Goal: Transaction & Acquisition: Purchase product/service

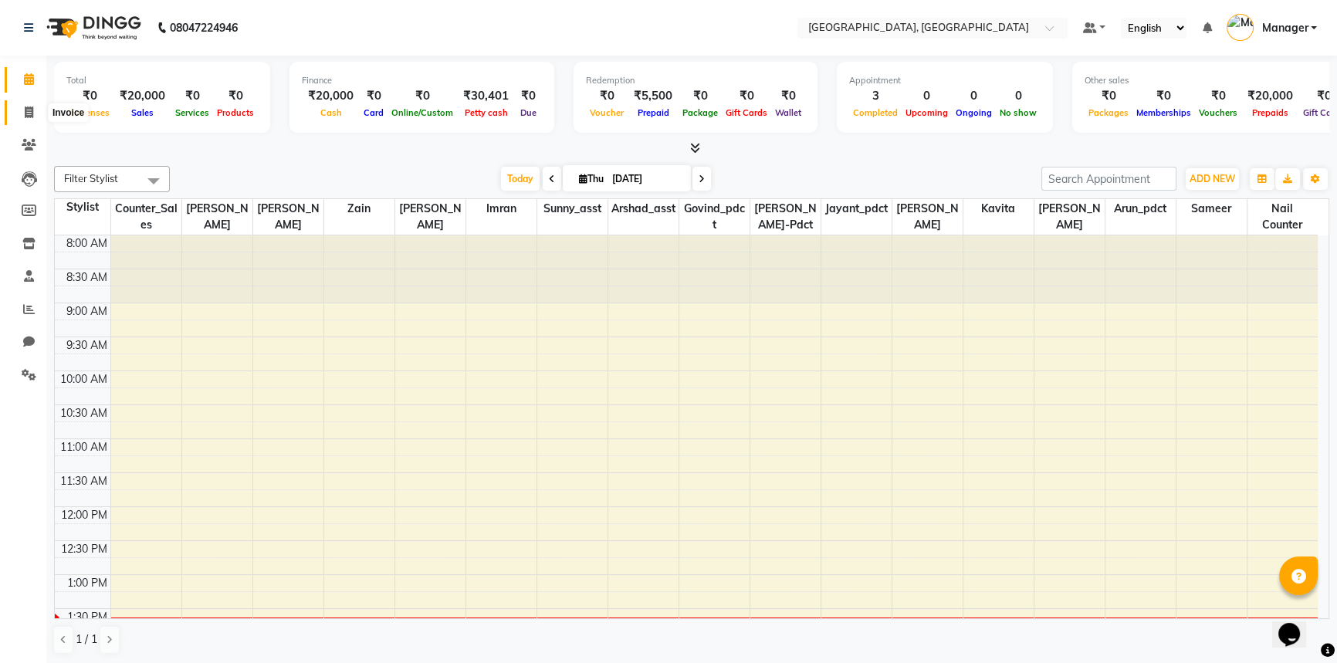
click at [26, 110] on icon at bounding box center [29, 113] width 8 height 12
select select "service"
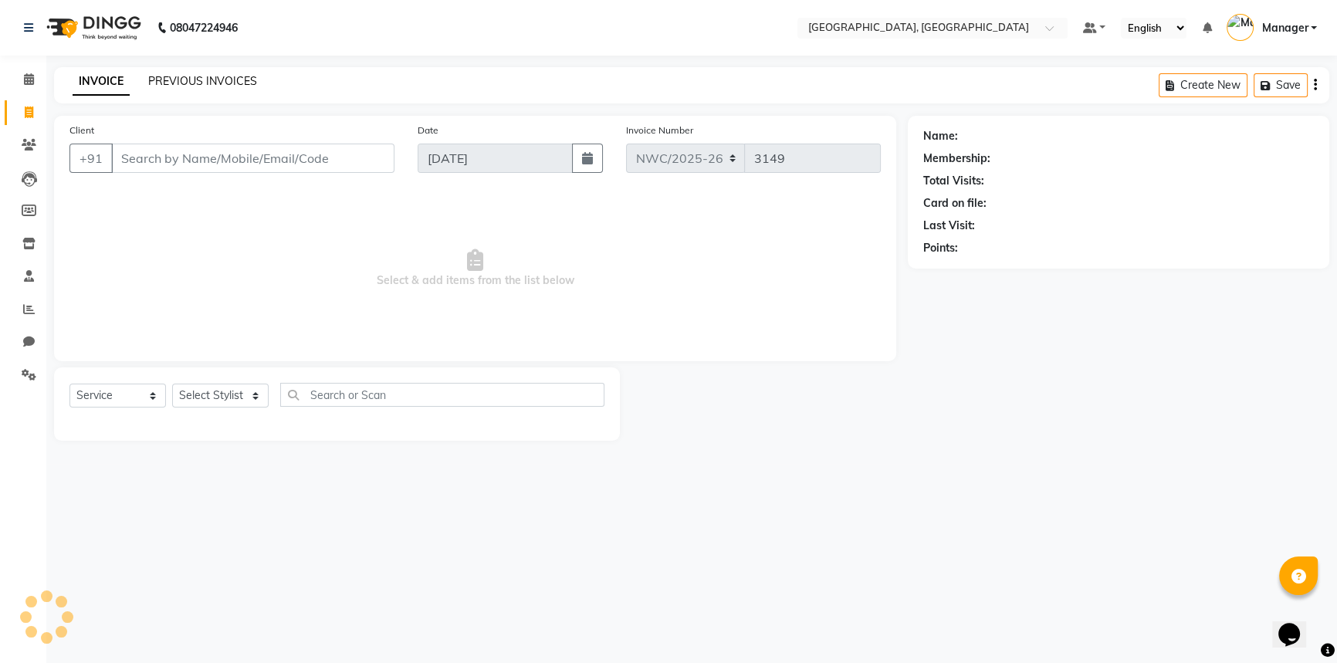
click at [236, 79] on link "PREVIOUS INVOICES" at bounding box center [202, 81] width 109 height 14
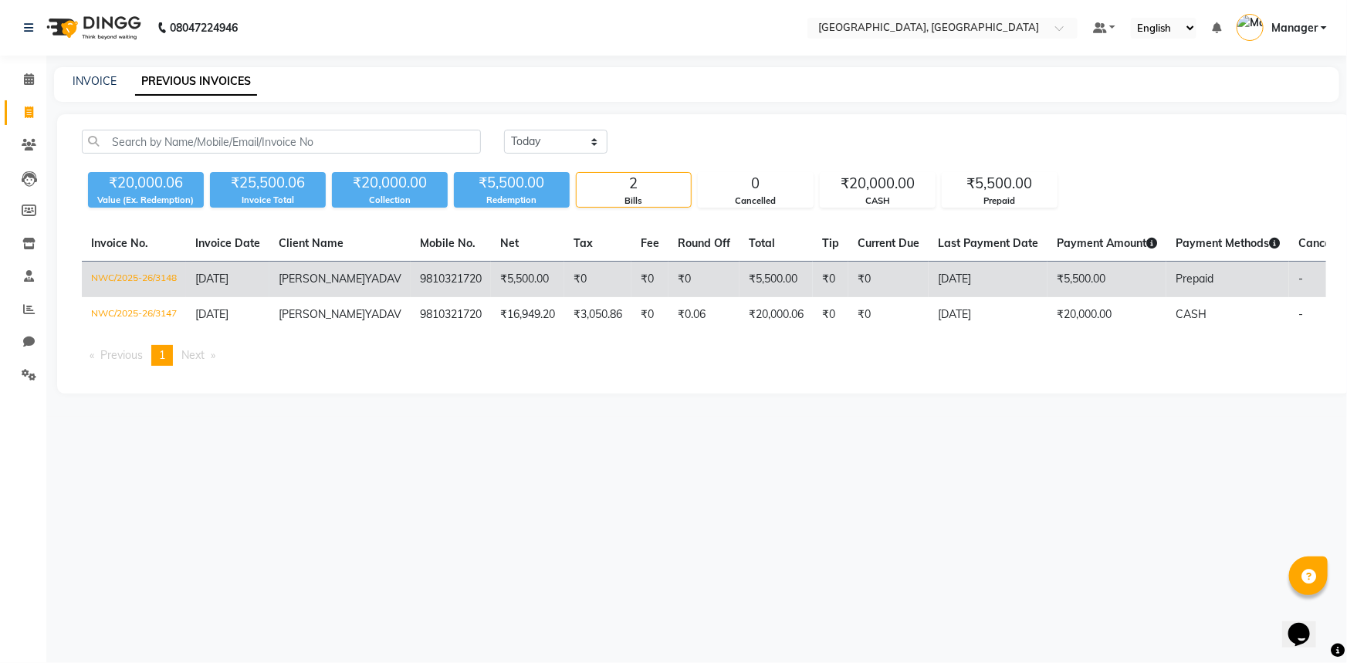
click at [284, 279] on span "VIKRANT" at bounding box center [322, 279] width 86 height 14
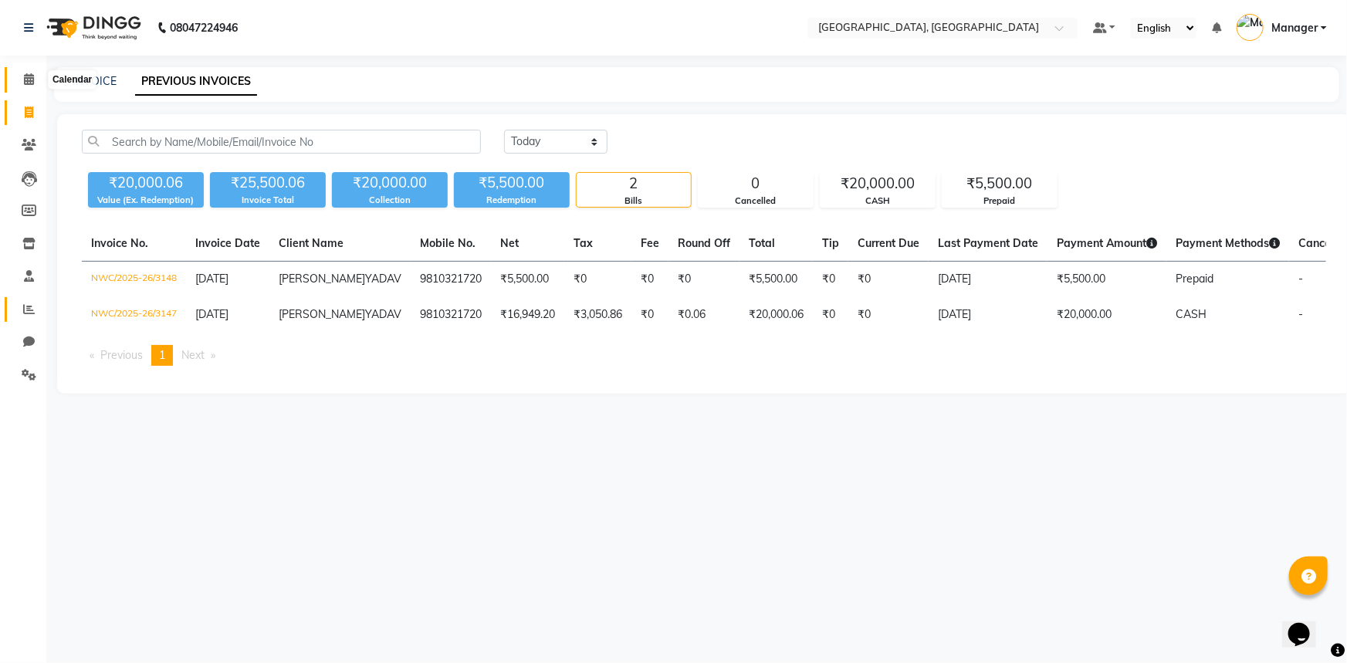
drag, startPoint x: 31, startPoint y: 76, endPoint x: 25, endPoint y: 308, distance: 231.6
click at [31, 76] on icon at bounding box center [29, 79] width 10 height 12
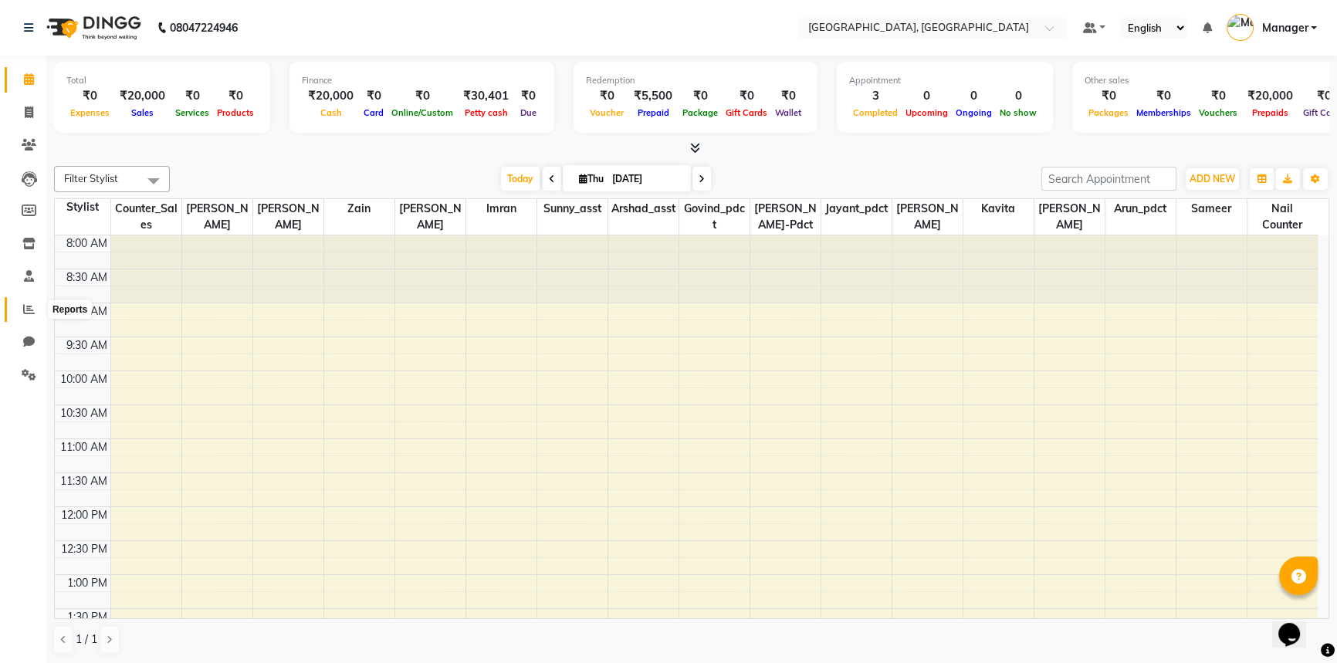
click at [31, 312] on icon at bounding box center [29, 309] width 12 height 12
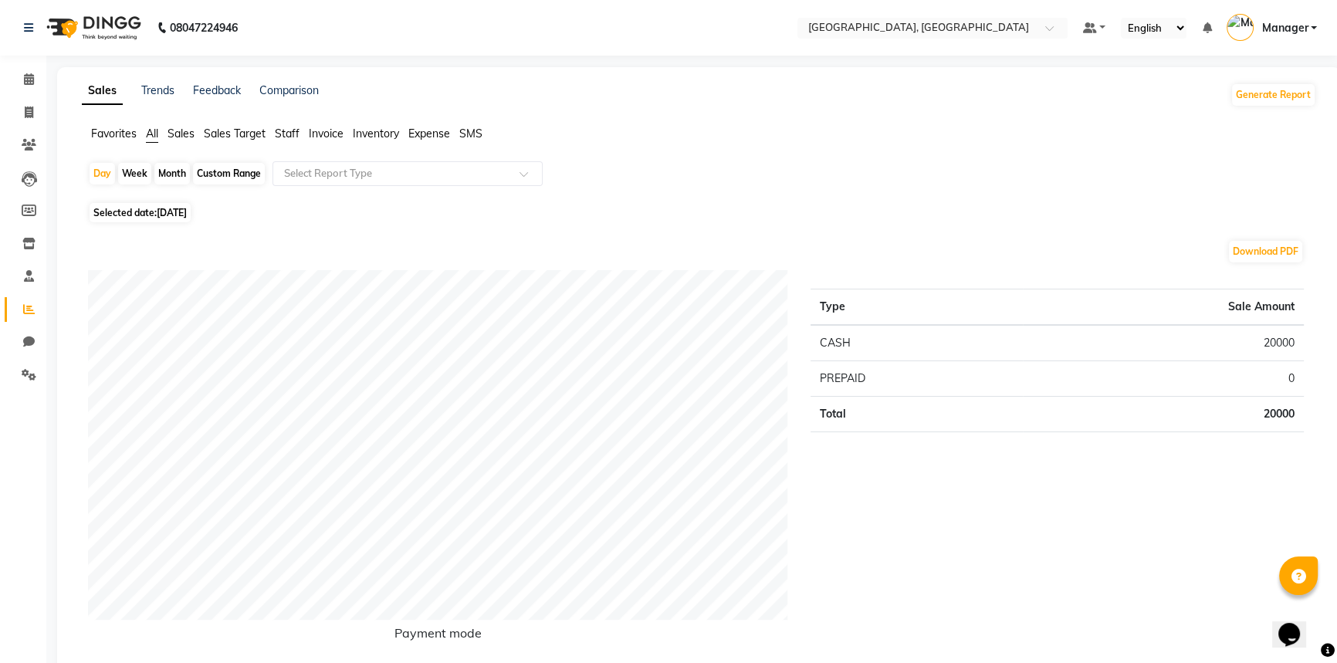
click at [286, 131] on span "Staff" at bounding box center [287, 134] width 25 height 14
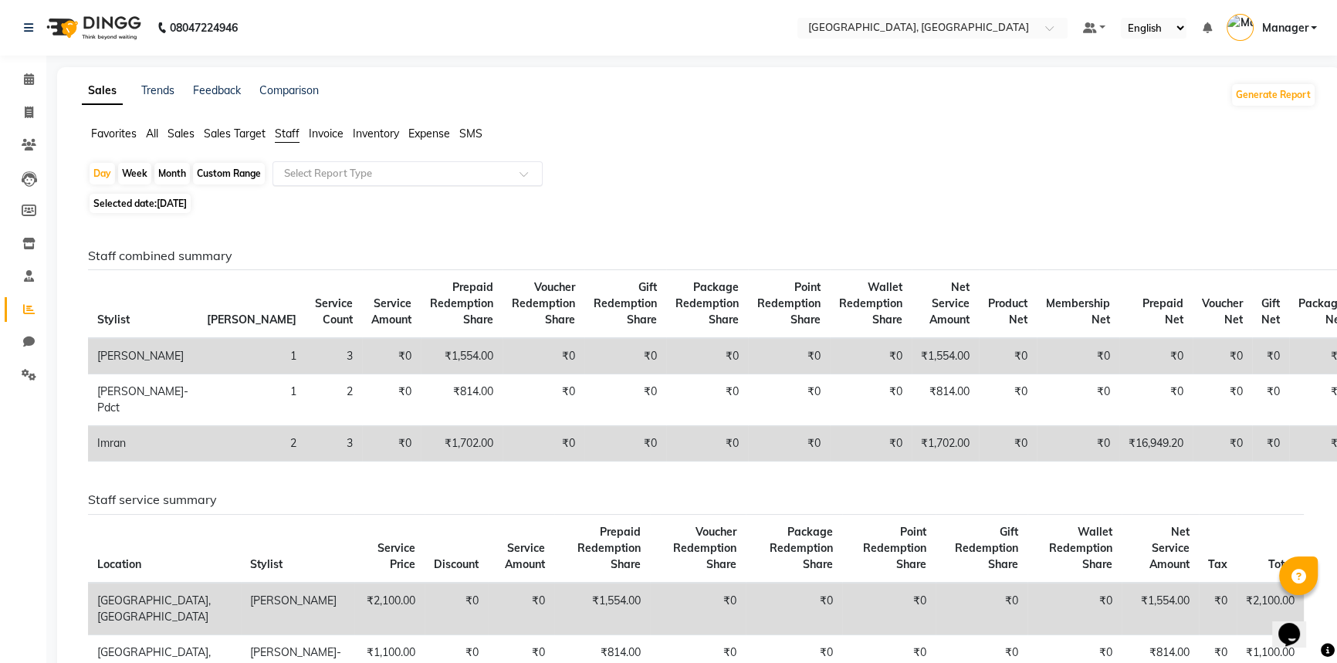
click at [301, 164] on div "Select Report Type" at bounding box center [407, 173] width 270 height 25
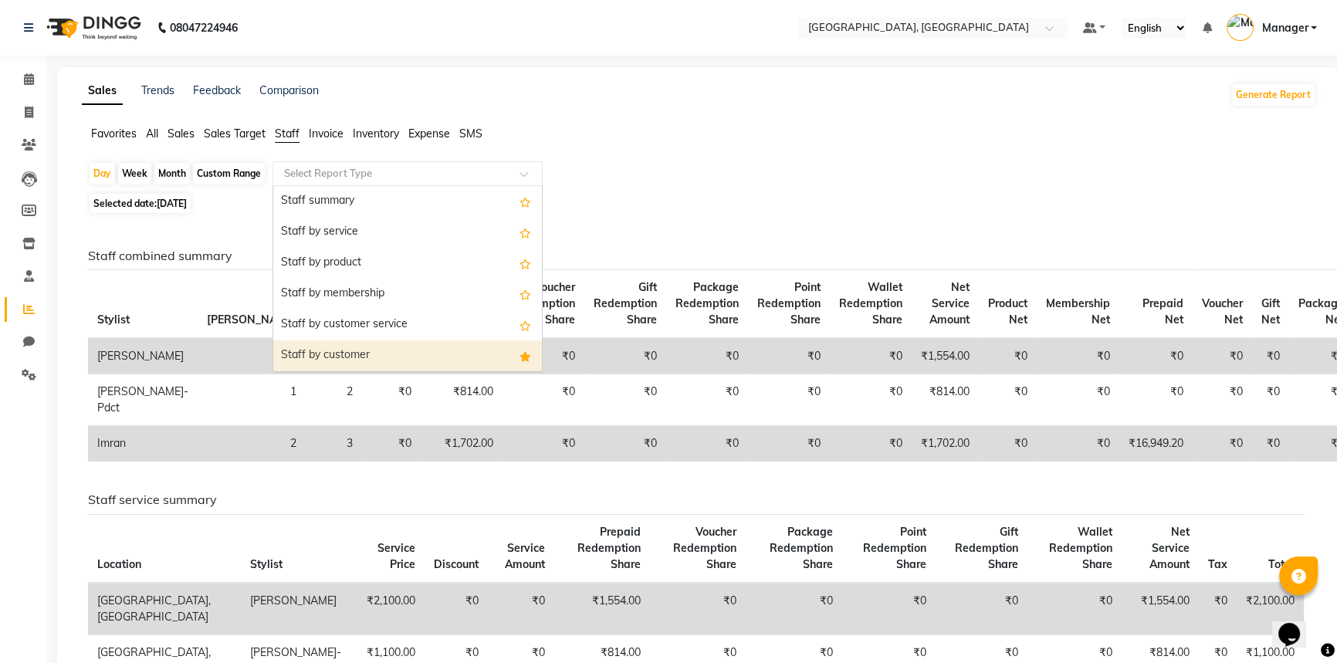
click at [309, 360] on div "Staff by customer" at bounding box center [407, 355] width 269 height 31
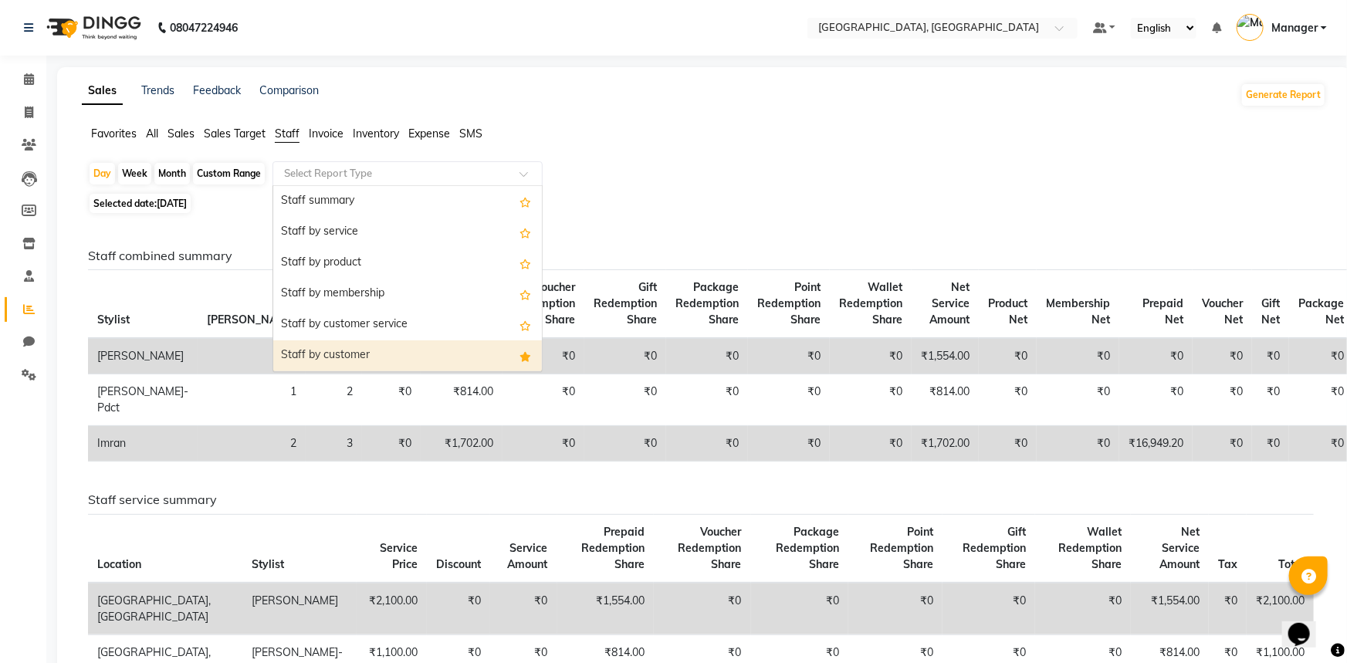
select select "full_report"
select select "csv"
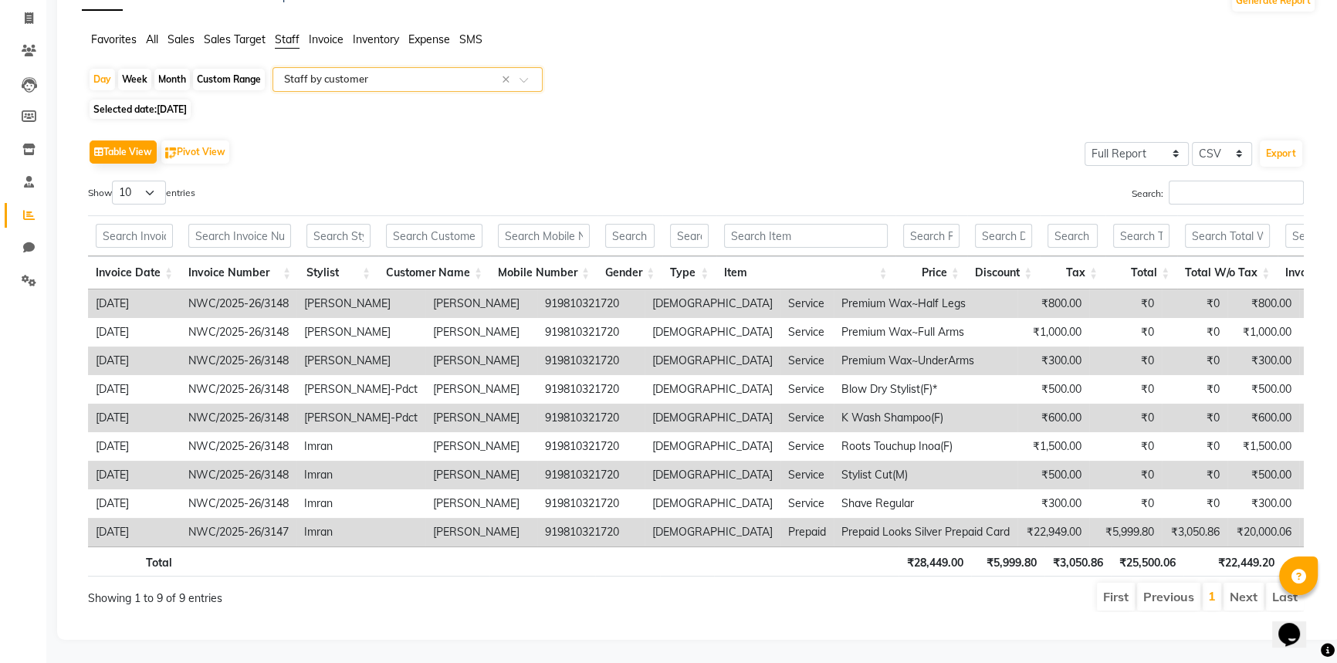
scroll to position [113, 0]
click at [320, 224] on input "text" at bounding box center [338, 236] width 64 height 24
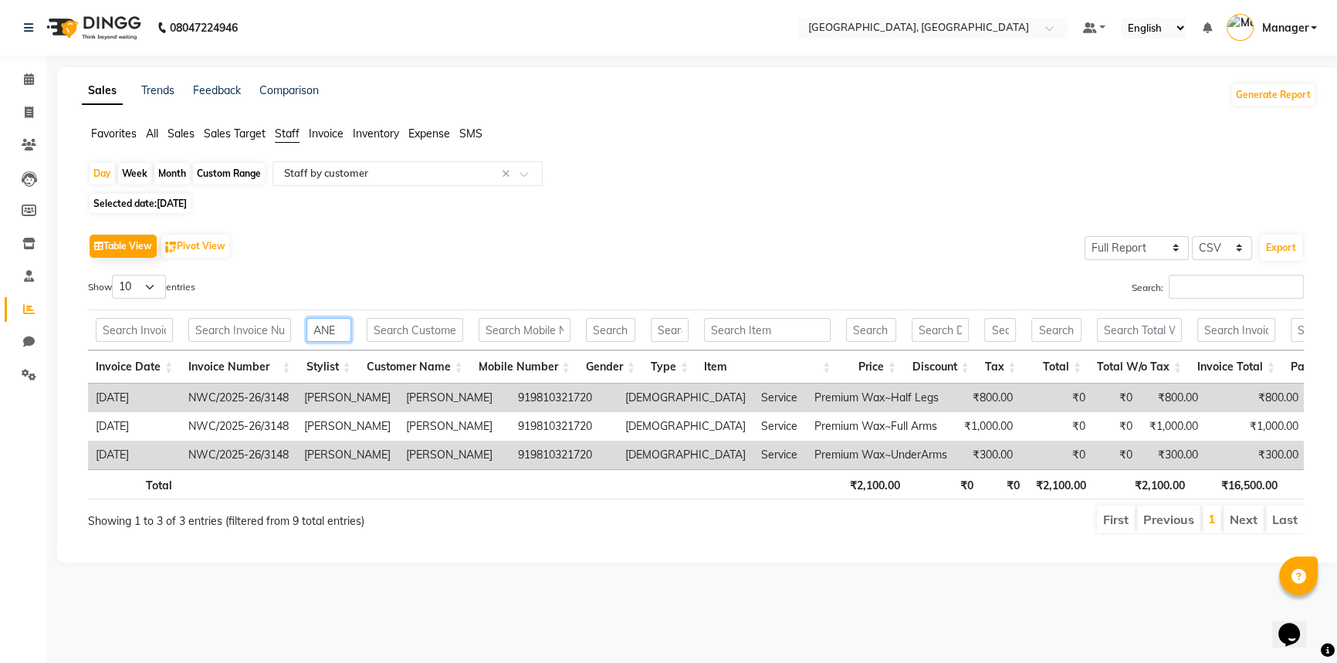
scroll to position [0, 0]
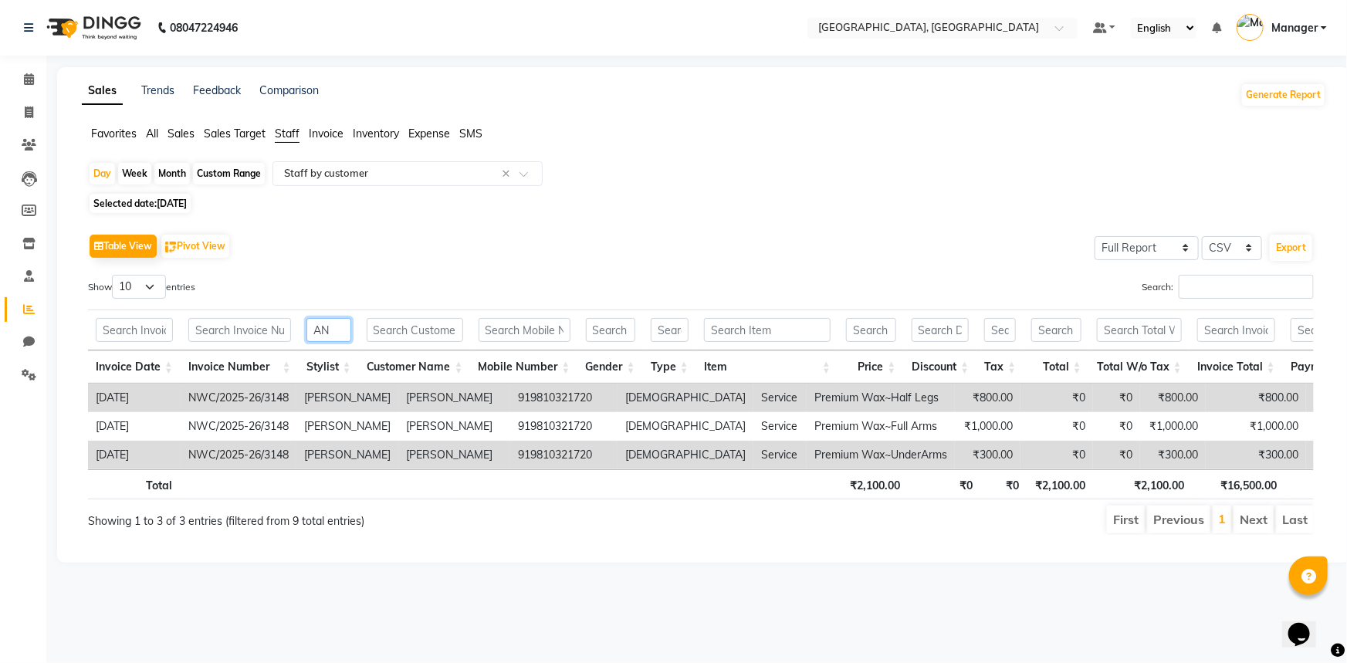
type input "A"
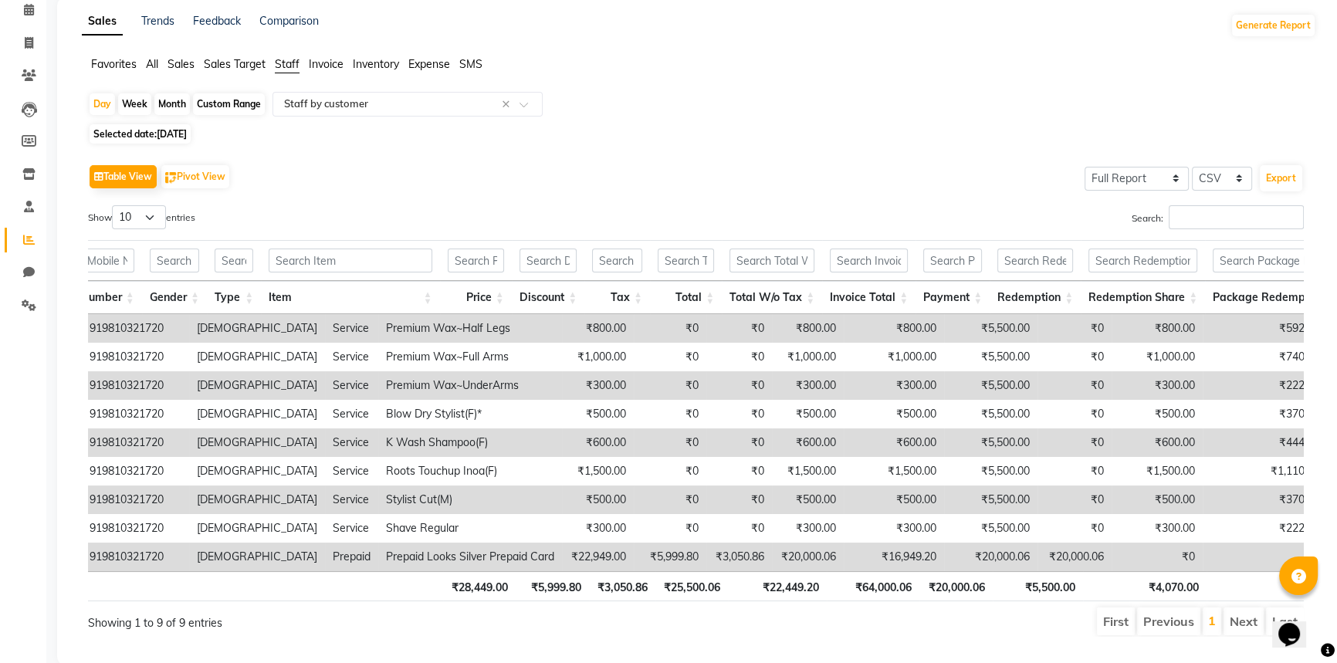
click at [155, 137] on span "Selected date: [DATE]" at bounding box center [140, 133] width 101 height 19
select select "9"
select select "2025"
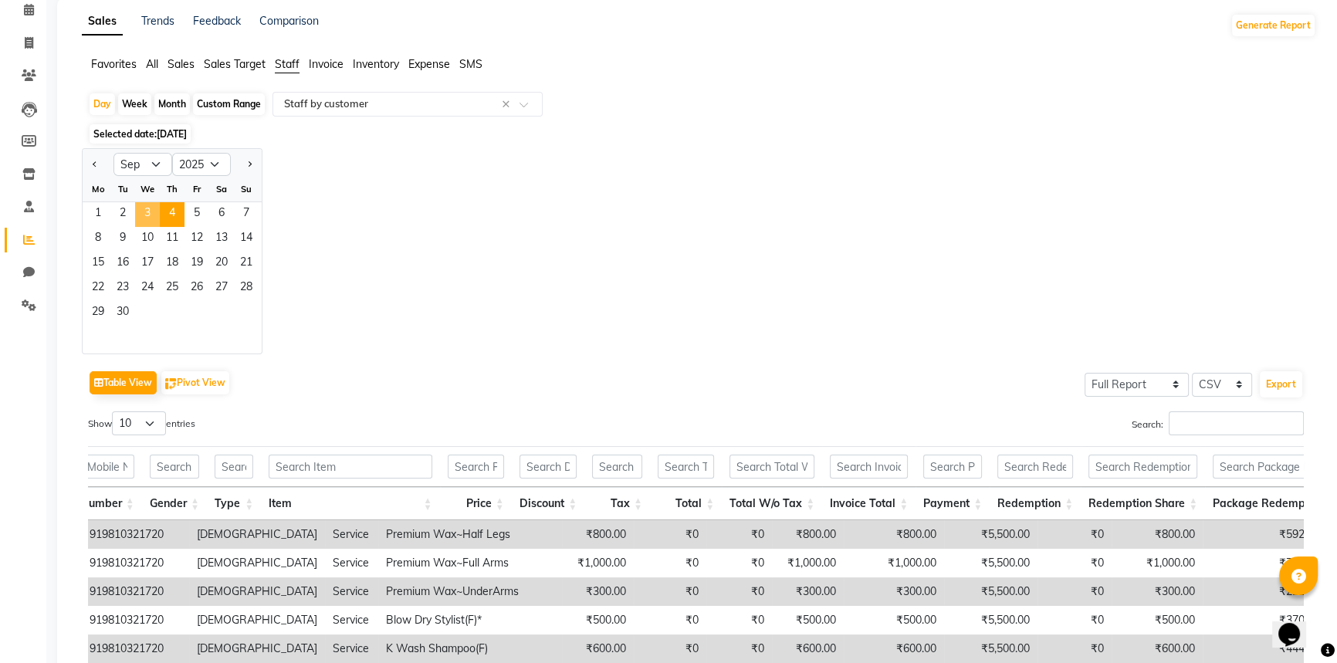
click at [154, 210] on span "3" at bounding box center [147, 214] width 25 height 25
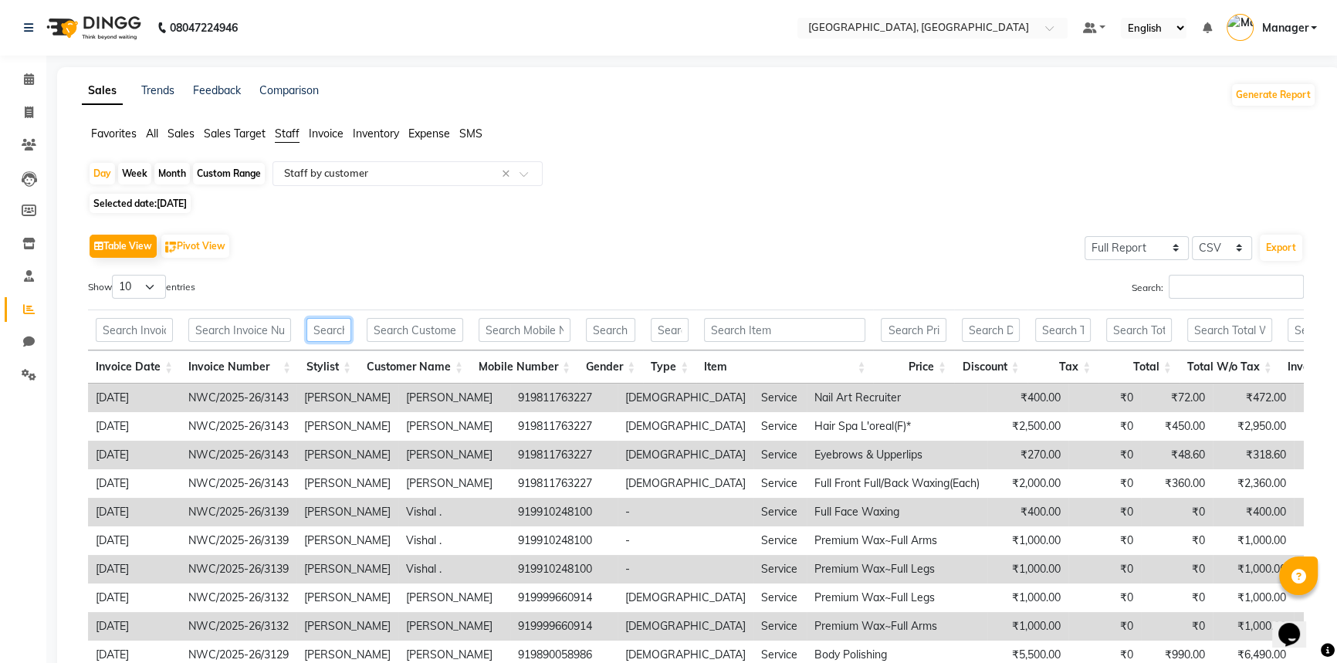
click at [332, 326] on input "text" at bounding box center [328, 330] width 45 height 24
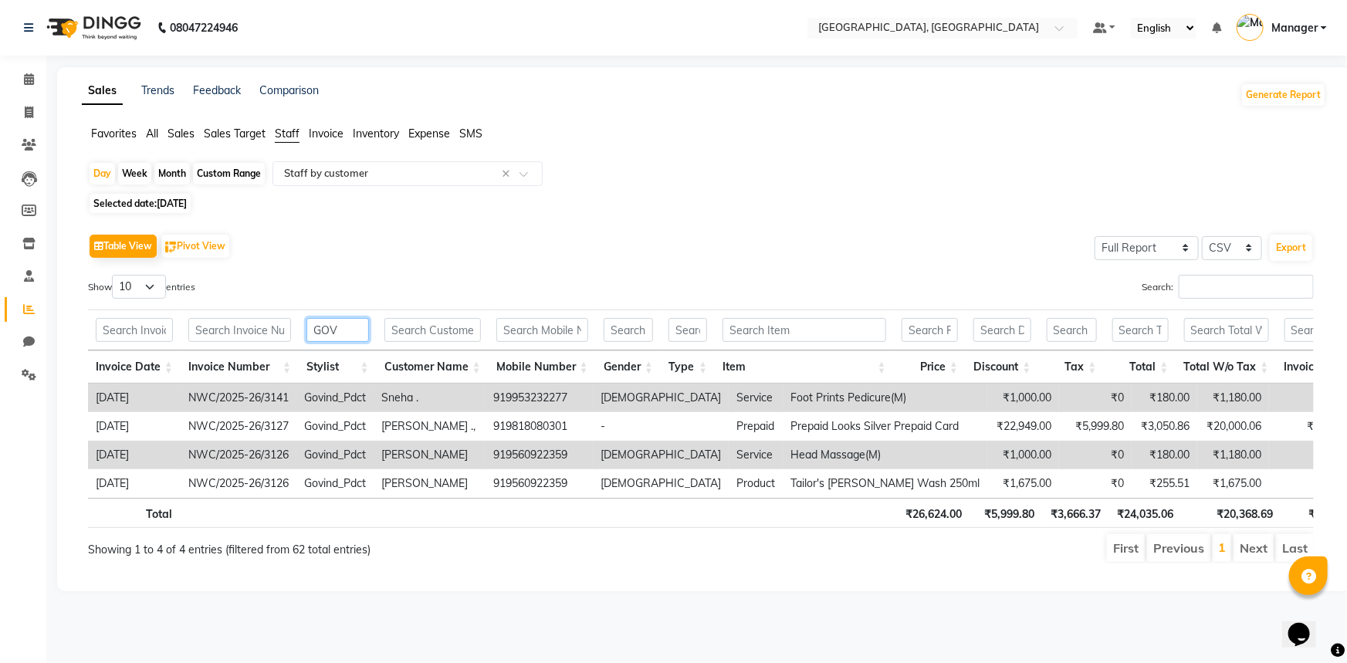
type input "GOV"
click at [1257, 560] on li "Next" at bounding box center [1253, 548] width 40 height 28
click at [1255, 562] on li "Next" at bounding box center [1253, 548] width 40 height 28
click at [1256, 562] on li "Next" at bounding box center [1253, 548] width 40 height 28
click at [29, 78] on icon at bounding box center [29, 79] width 10 height 12
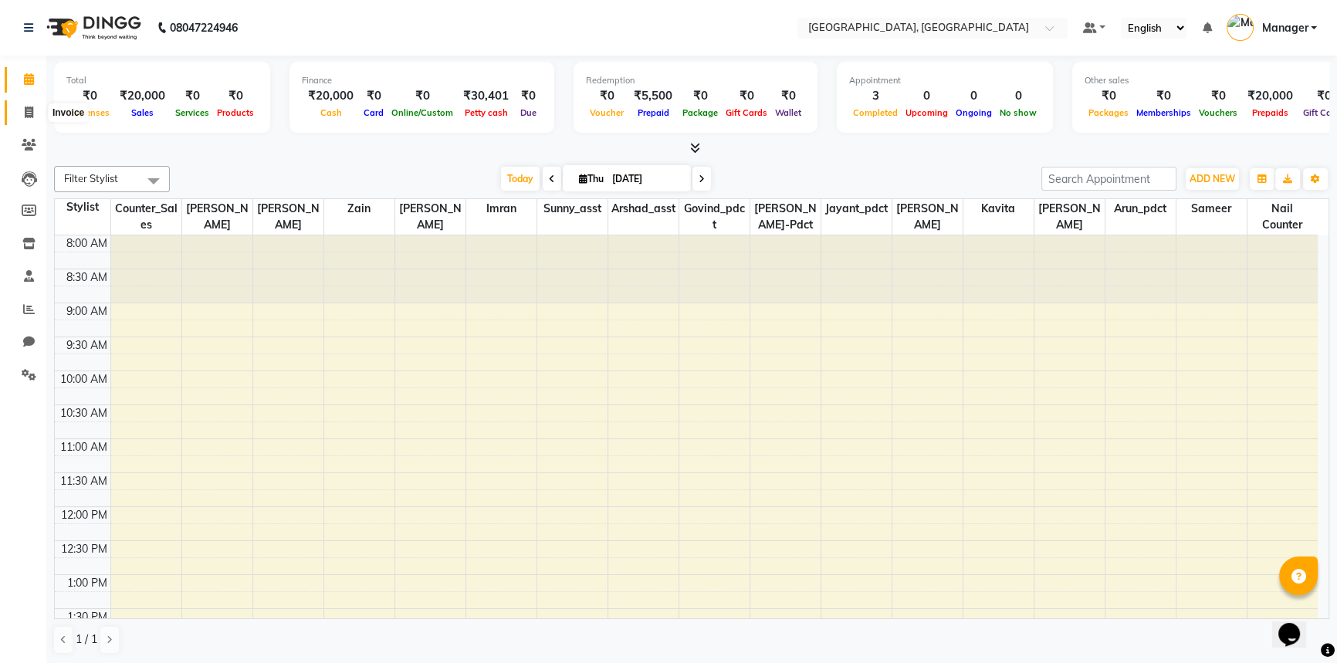
click at [26, 110] on icon at bounding box center [29, 113] width 8 height 12
select select "service"
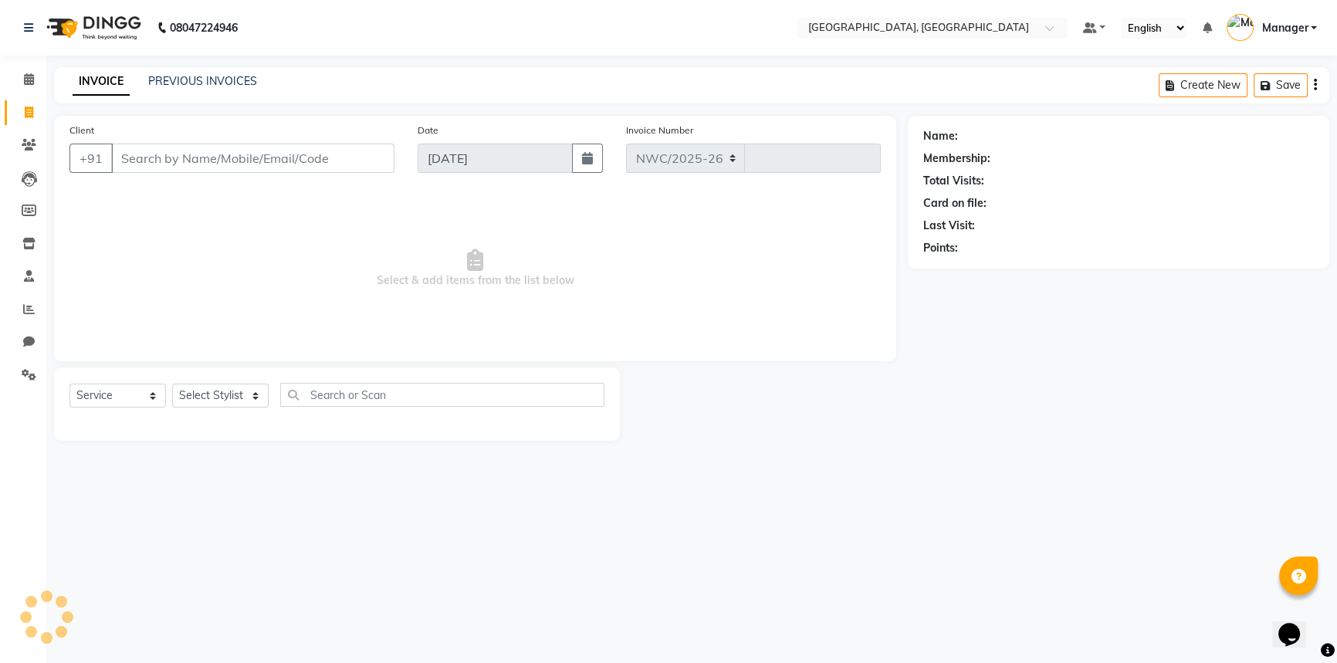
select select "8574"
type input "3149"
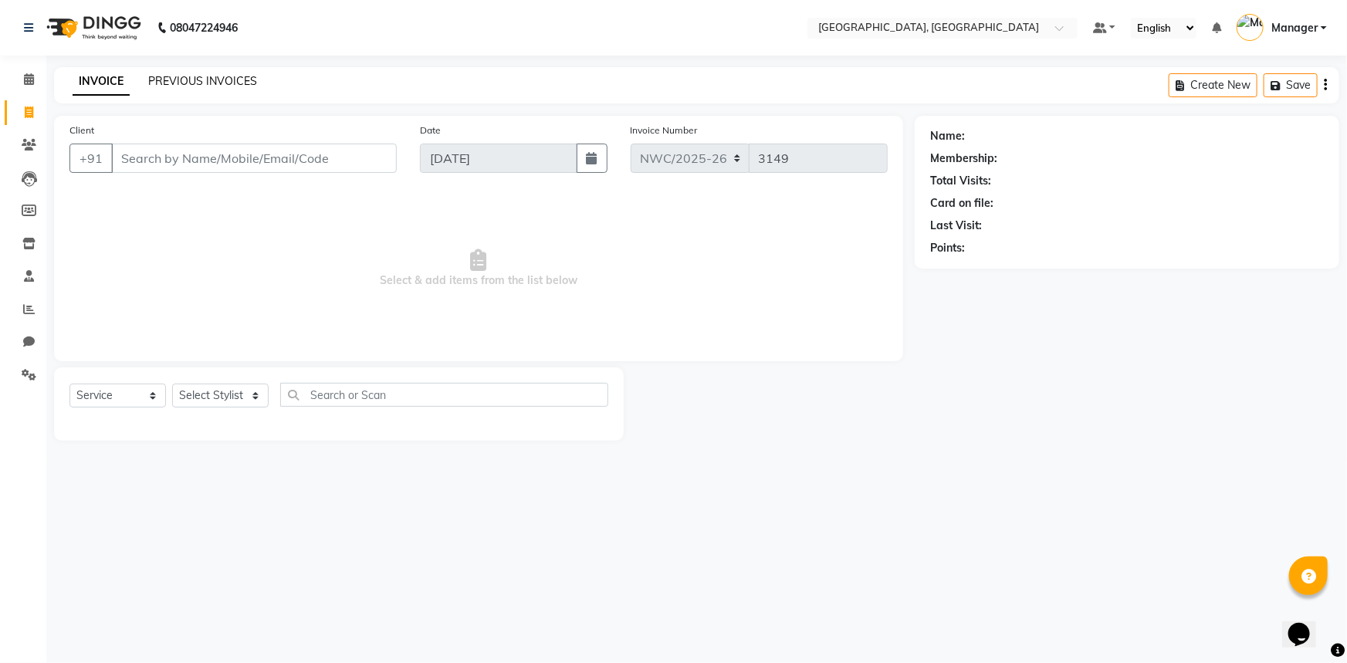
click at [181, 80] on link "PREVIOUS INVOICES" at bounding box center [202, 81] width 109 height 14
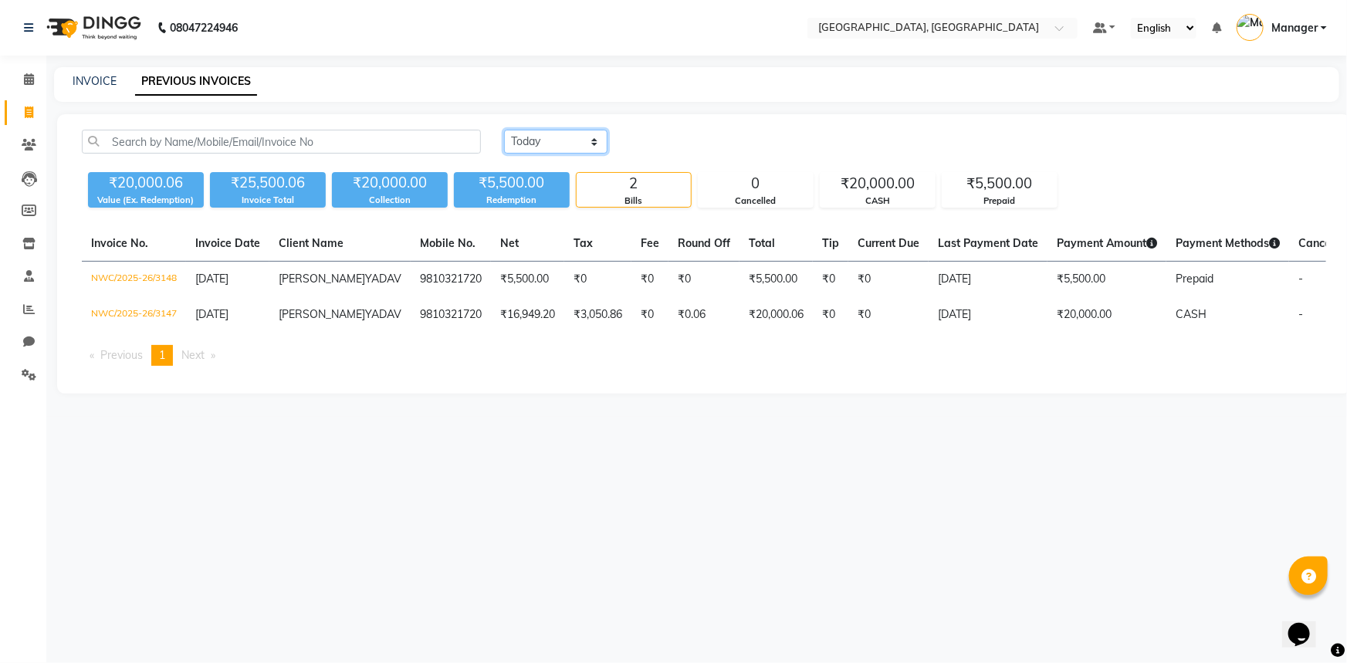
click at [576, 148] on select "Today Yesterday Custom Range" at bounding box center [555, 142] width 103 height 24
select select "yesterday"
click at [504, 130] on select "Today Yesterday Custom Range" at bounding box center [555, 142] width 103 height 24
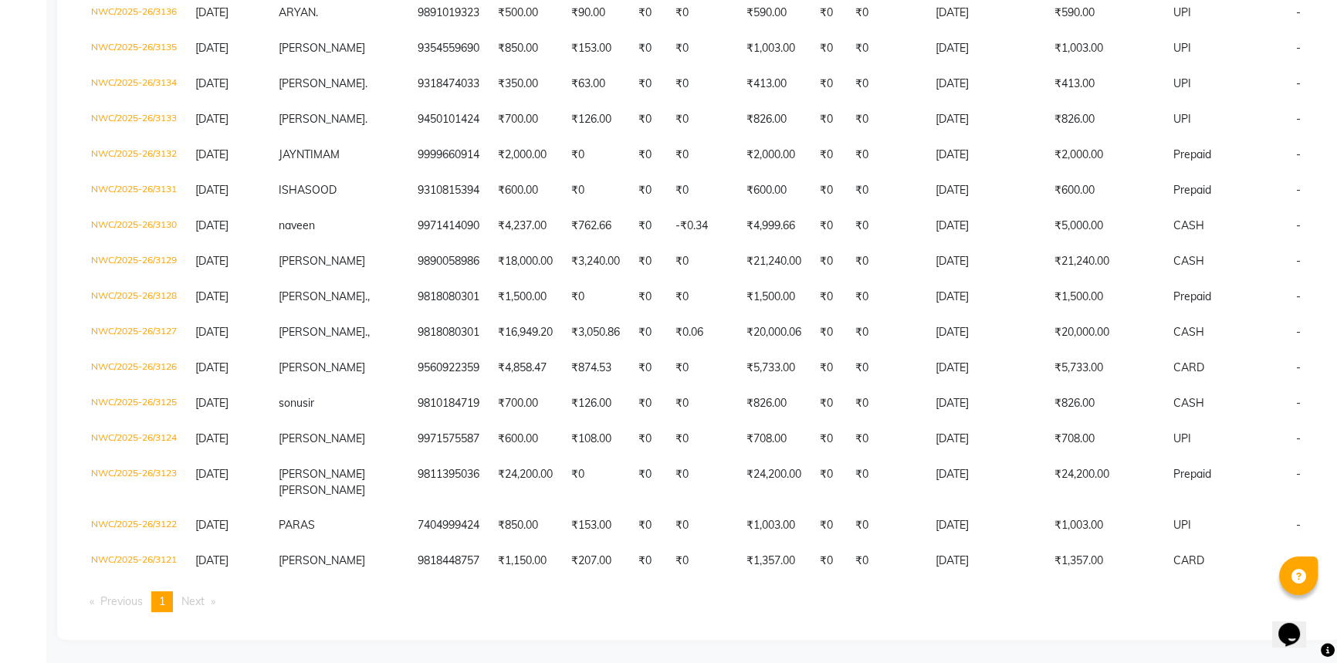
scroll to position [673, 0]
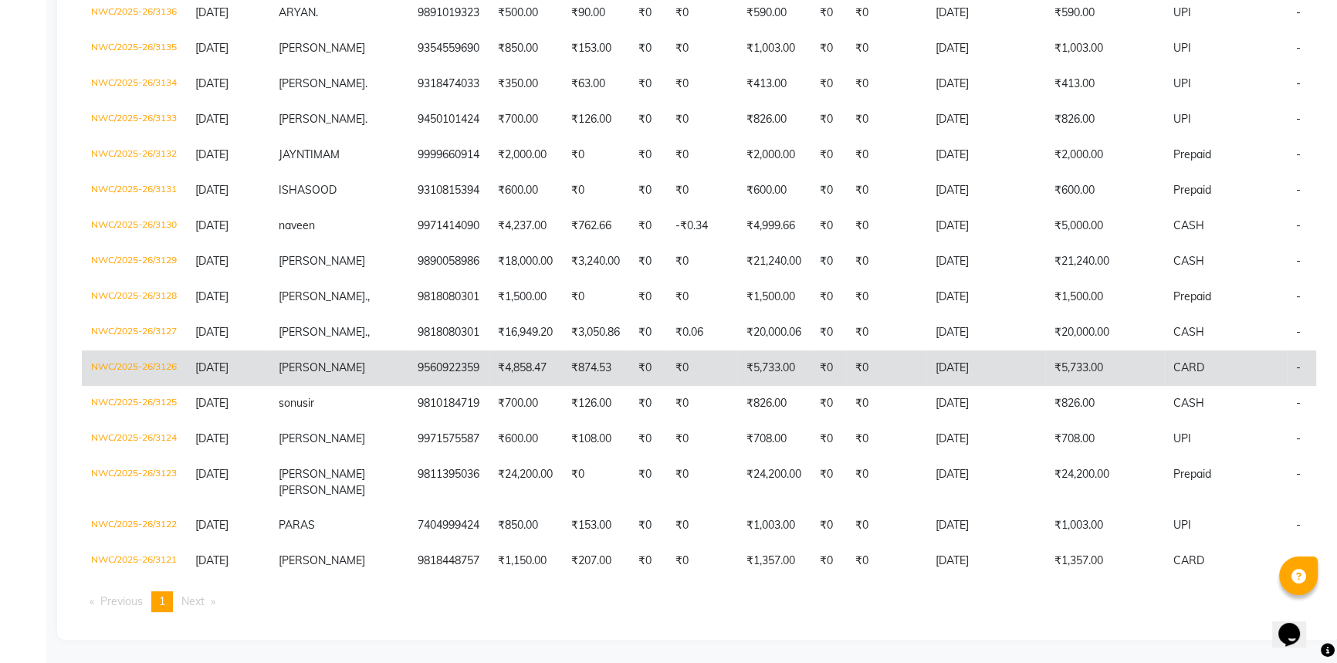
click at [489, 386] on td "₹4,858.47" at bounding box center [525, 368] width 73 height 36
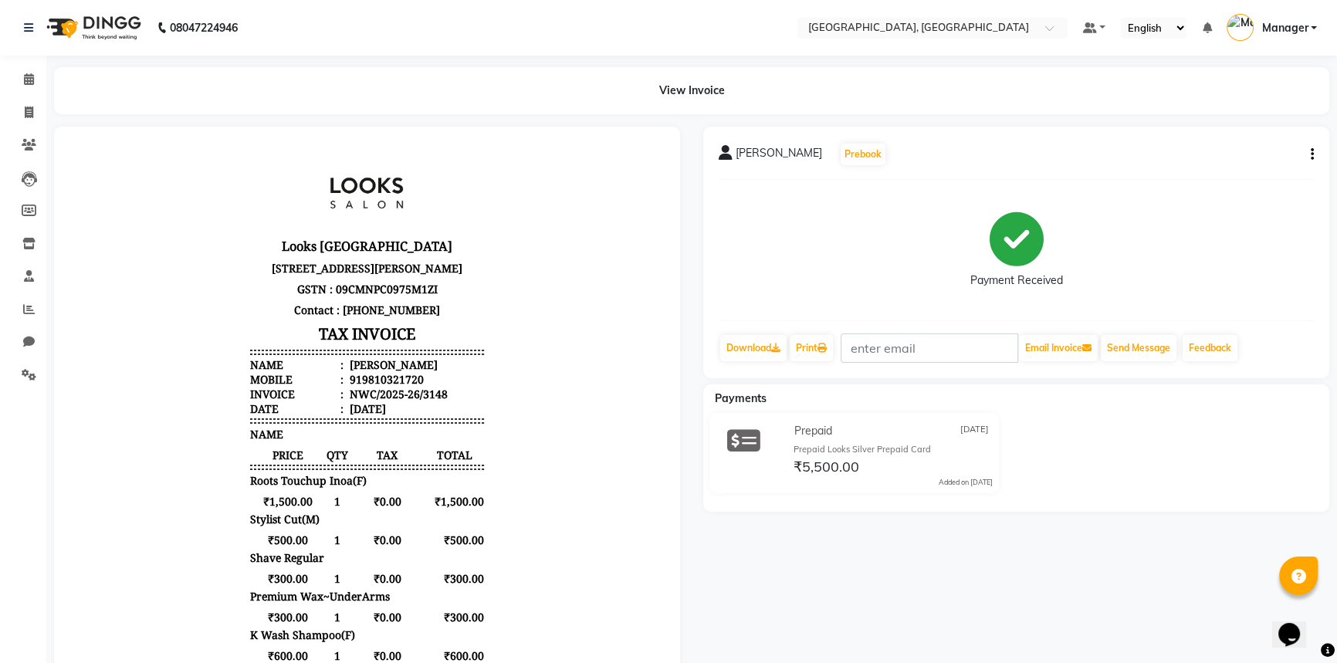
click at [412, 387] on li "Mobile : 919810321720" at bounding box center [366, 379] width 233 height 15
drag, startPoint x: 411, startPoint y: 436, endPoint x: 352, endPoint y: 438, distance: 59.5
click at [352, 387] on li "Mobile : 919810321720" at bounding box center [366, 379] width 233 height 15
copy div "9810321720"
drag, startPoint x: 30, startPoint y: 78, endPoint x: 281, endPoint y: 0, distance: 262.7
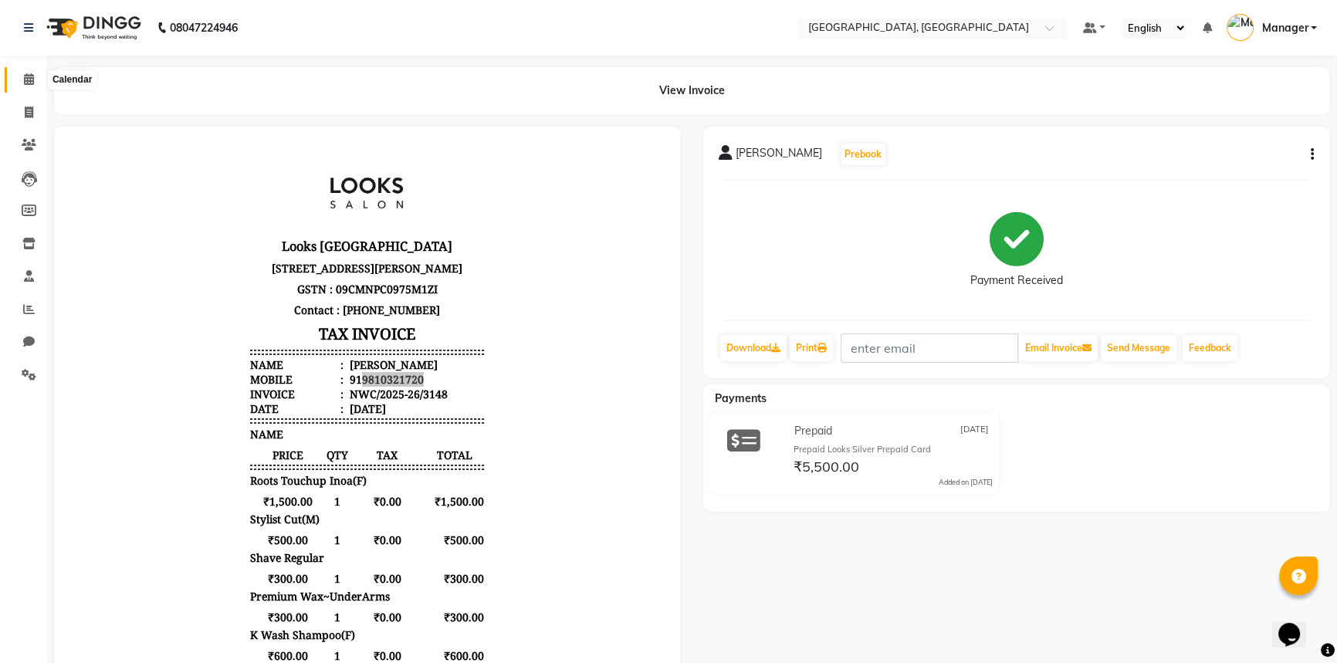
click at [30, 78] on icon at bounding box center [29, 79] width 10 height 12
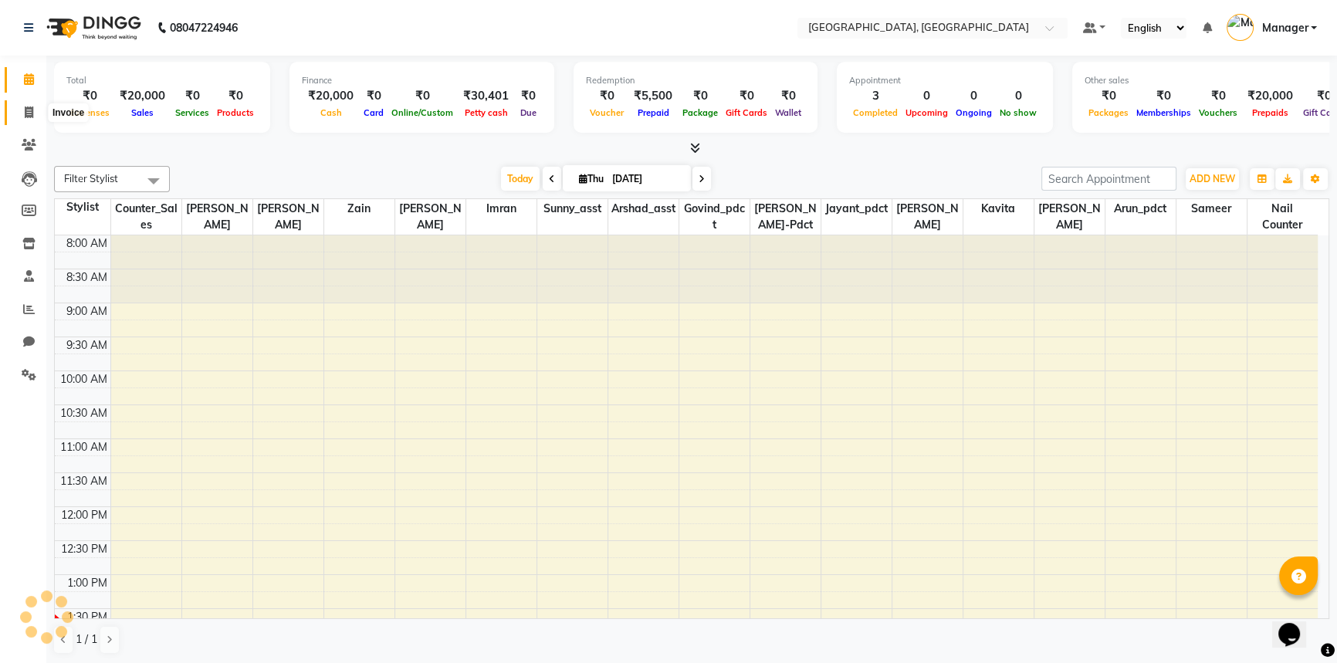
click at [27, 107] on icon at bounding box center [29, 113] width 8 height 12
select select "service"
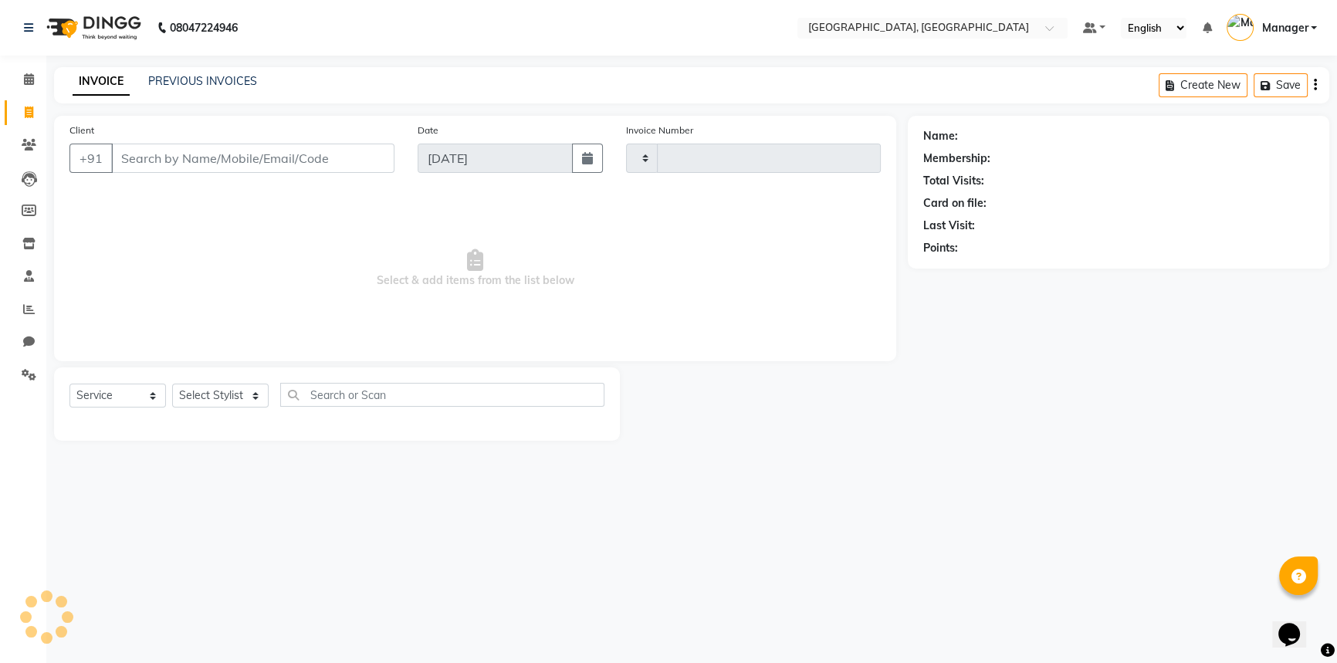
click at [191, 161] on input "Client" at bounding box center [252, 158] width 283 height 29
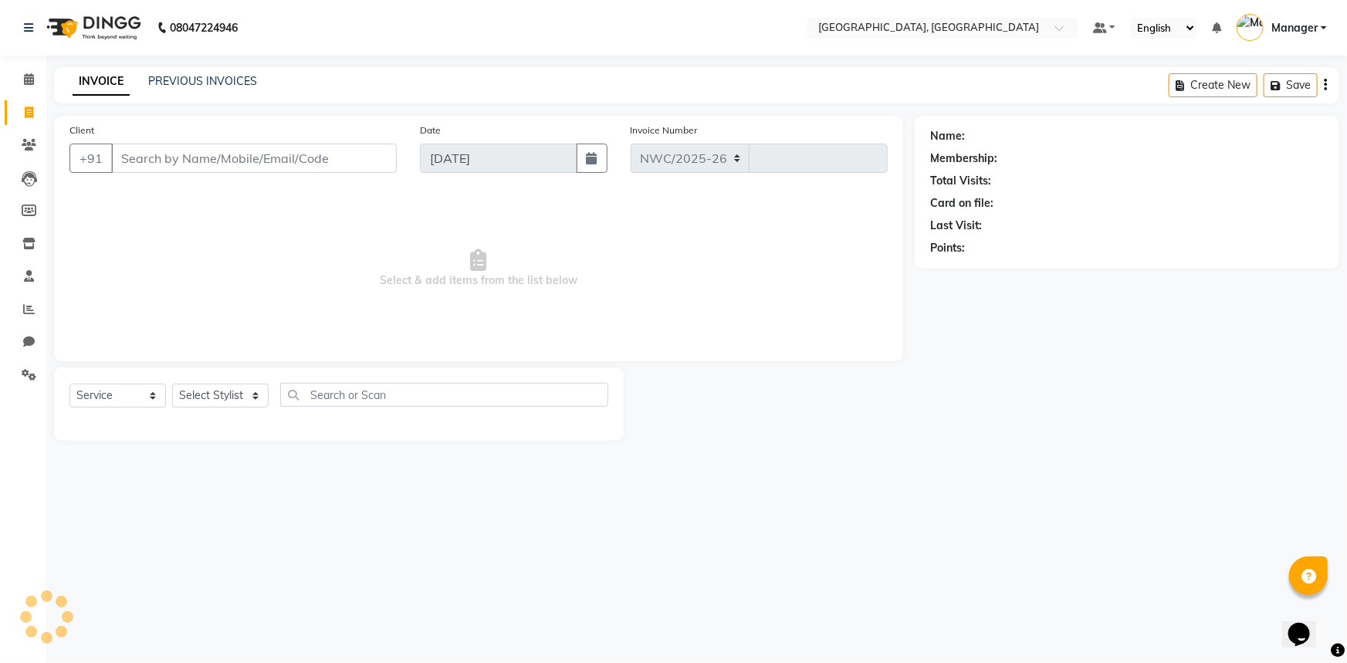
type input "9810321720"
select select "8574"
type input "3149"
type input "9810321720"
select select "1: Object"
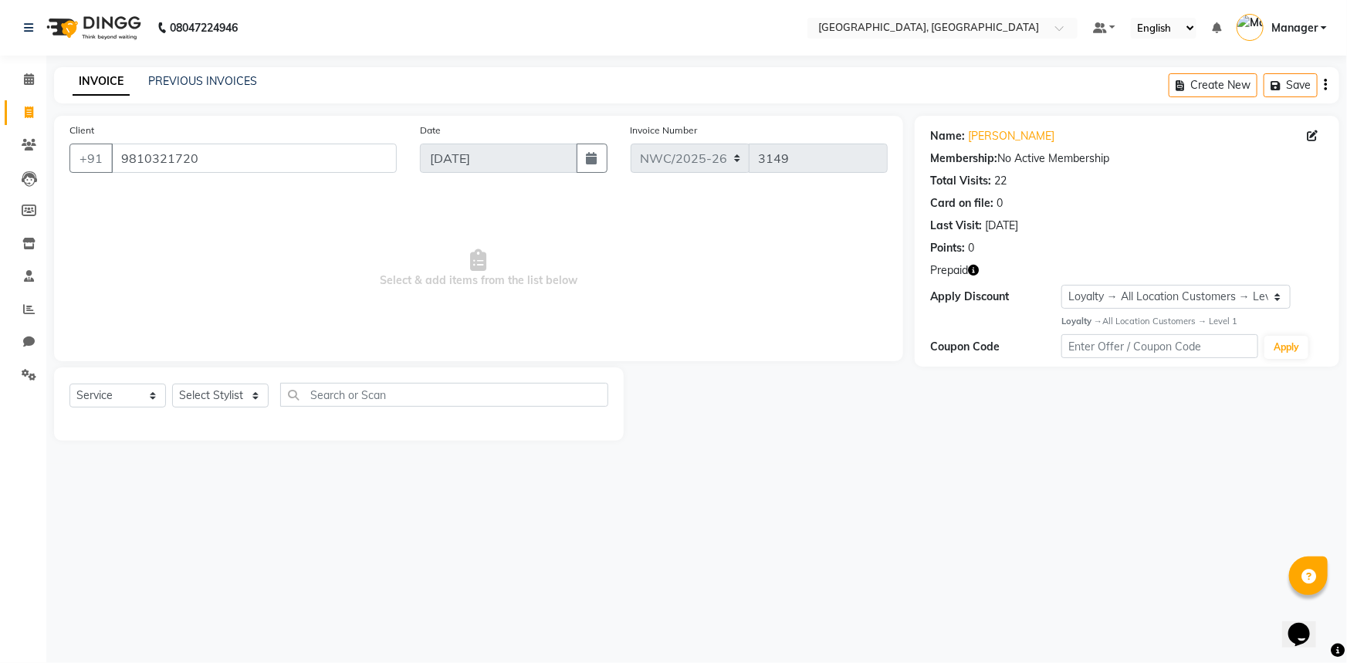
click at [974, 270] on icon "button" at bounding box center [973, 270] width 11 height 11
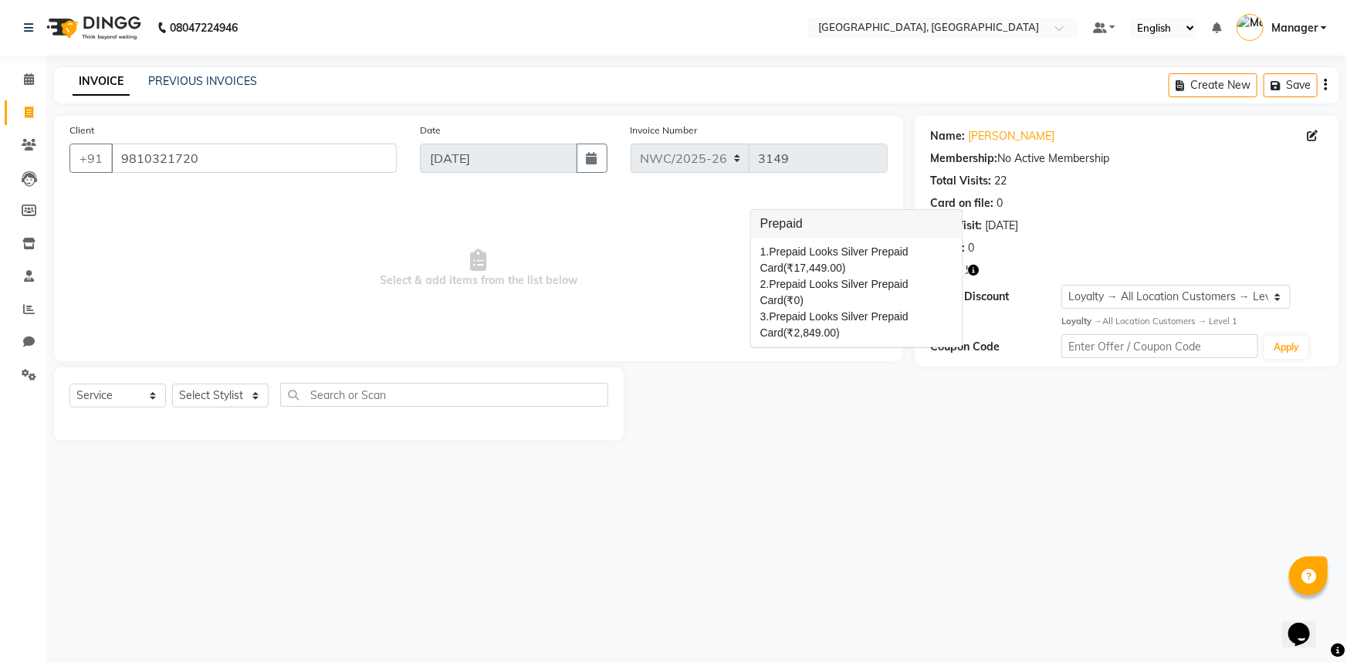
click at [566, 31] on nav "08047224946 Select Location × Looks [GEOGRAPHIC_DATA], [GEOGRAPHIC_DATA] Defaul…" at bounding box center [673, 28] width 1347 height 56
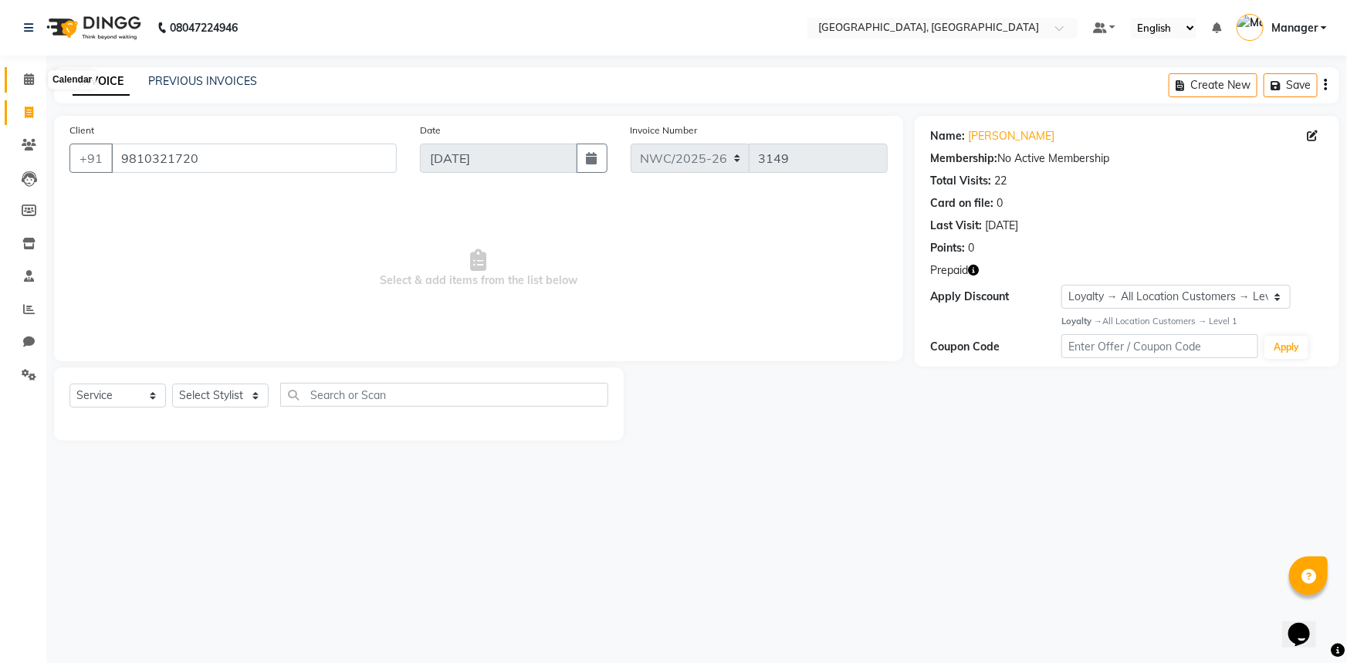
click at [25, 80] on icon at bounding box center [29, 79] width 10 height 12
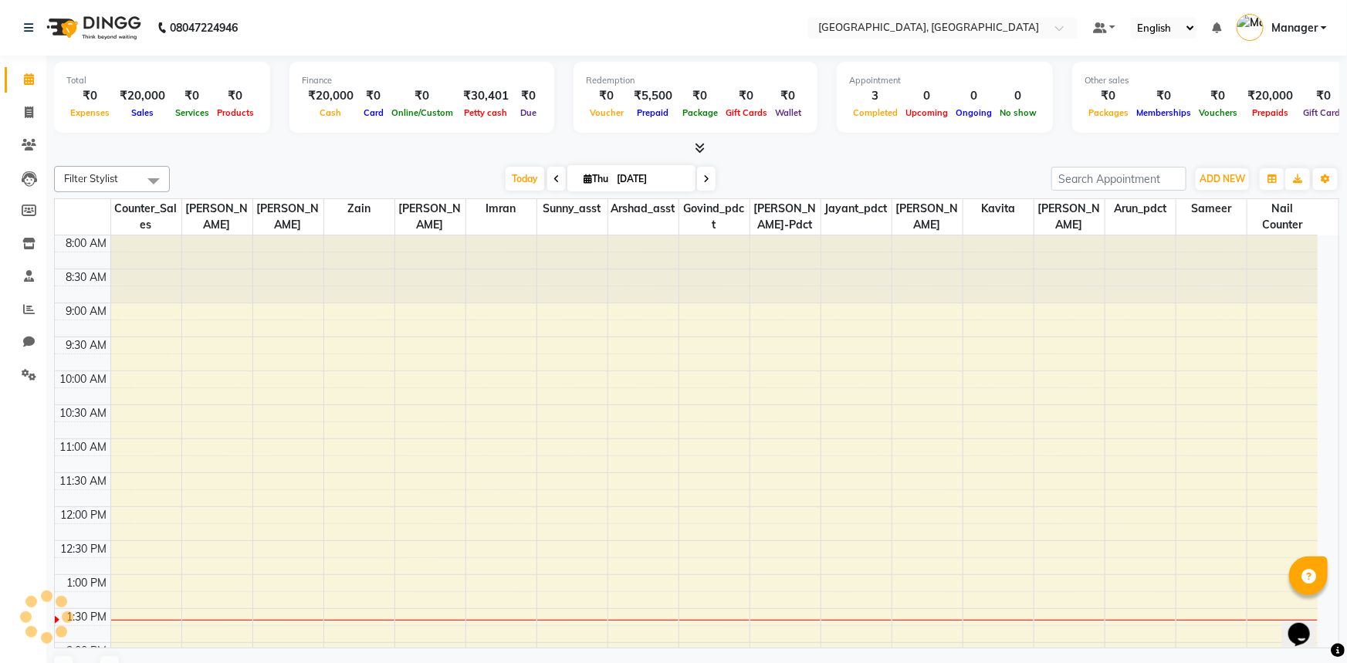
click at [786, 158] on div "Total ₹0 Expenses ₹20,000 Sales ₹0 Services ₹0 Products Finance ₹20,000 Cash ₹0…" at bounding box center [696, 375] width 1301 height 638
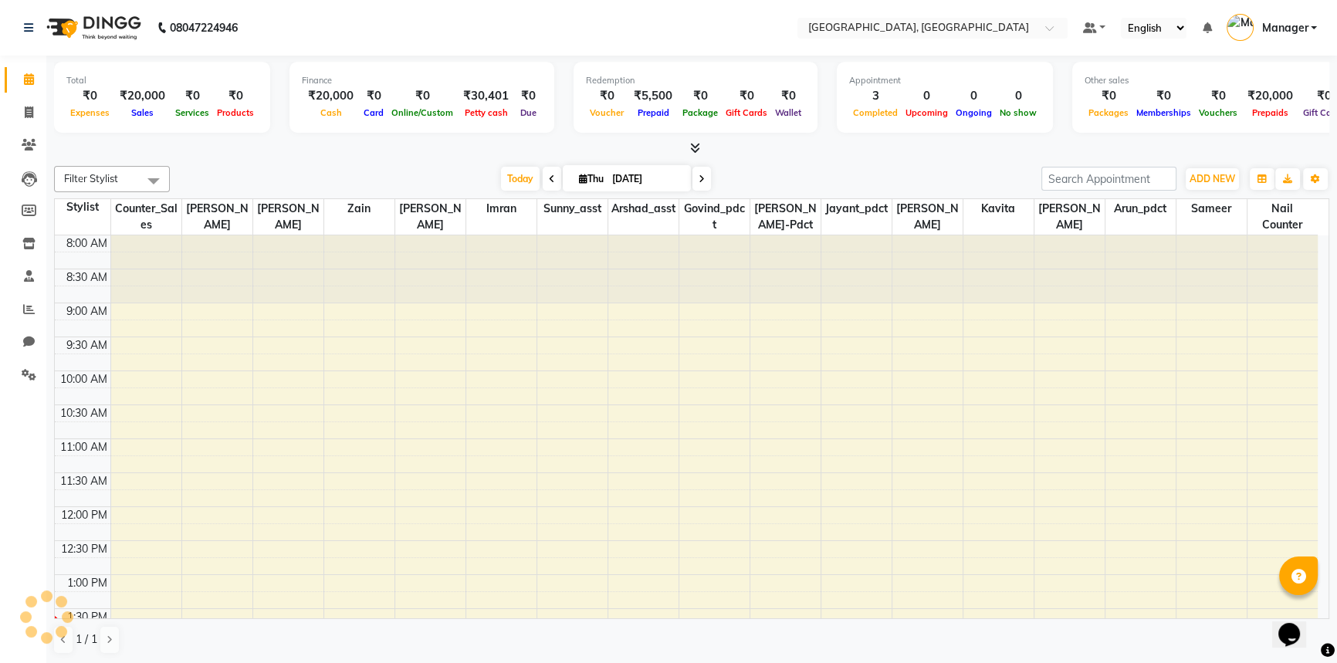
scroll to position [339, 0]
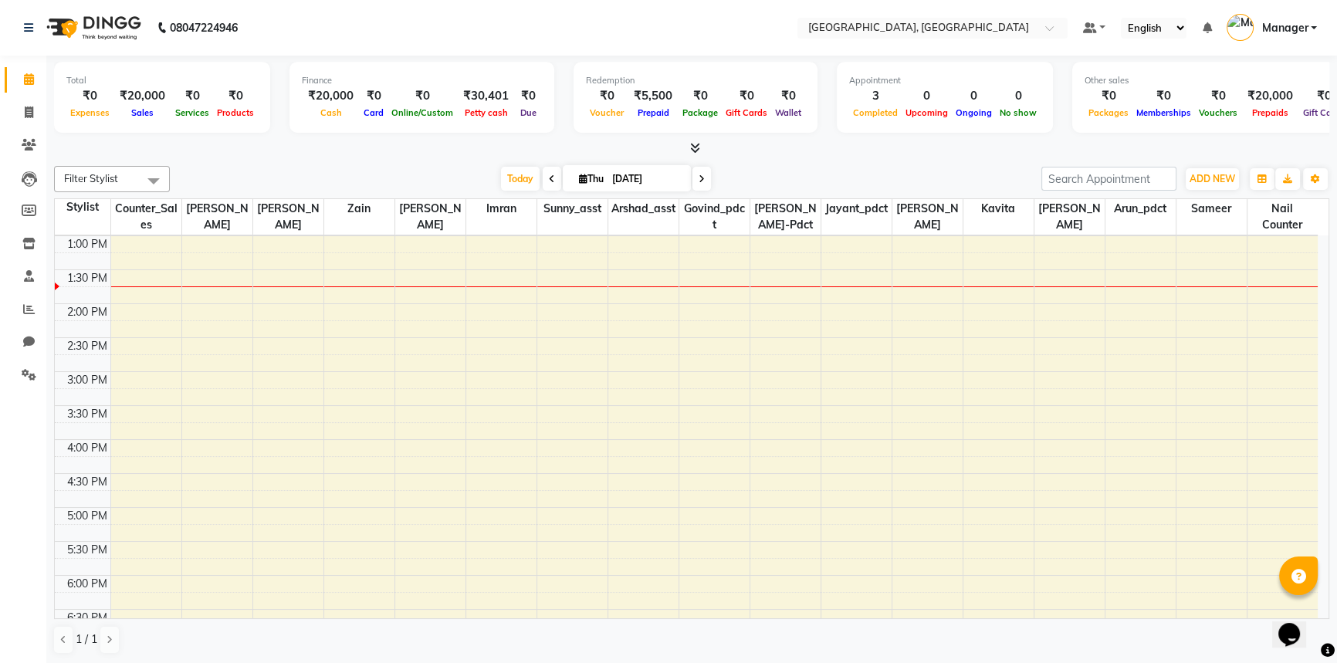
click at [304, 161] on div "Filter Stylist Select All [PERSON_NAME]-pdct Arshad_asst Arun_pdct Counter_Sale…" at bounding box center [691, 410] width 1275 height 501
click at [36, 110] on span at bounding box center [28, 113] width 27 height 18
select select "service"
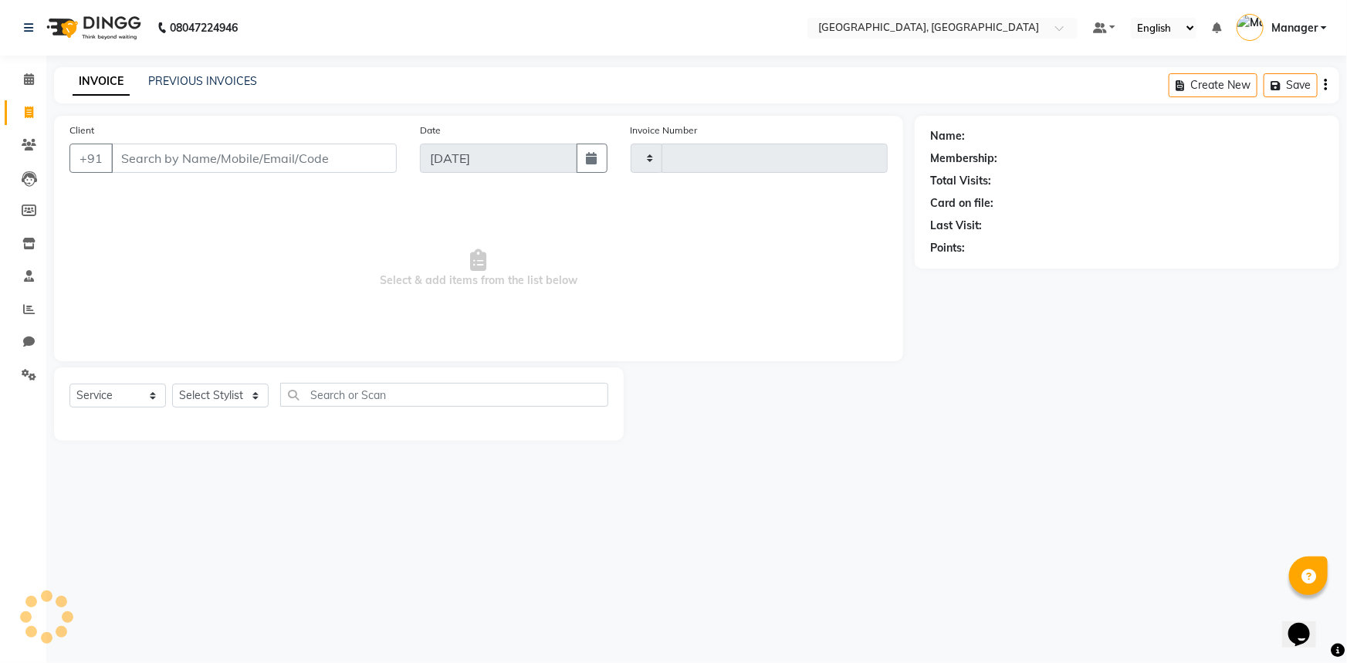
type input "3149"
select select "8574"
click at [216, 165] on input "Client" at bounding box center [254, 158] width 286 height 29
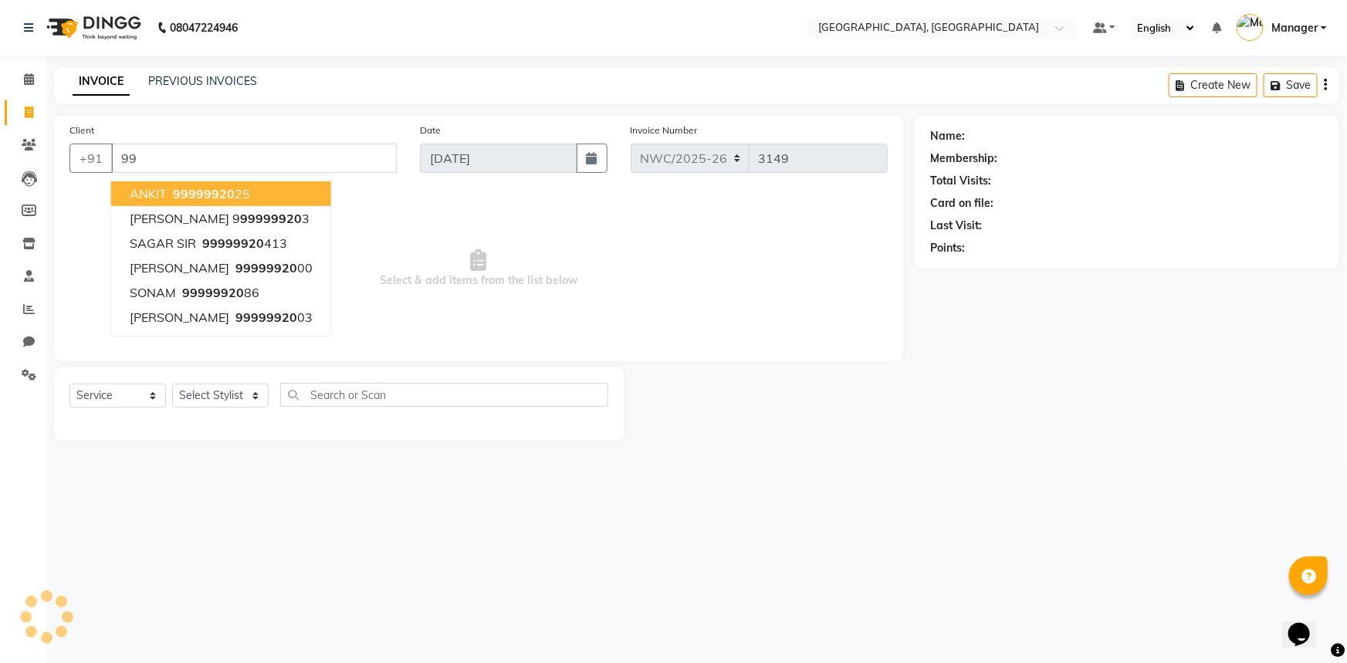
type input "9"
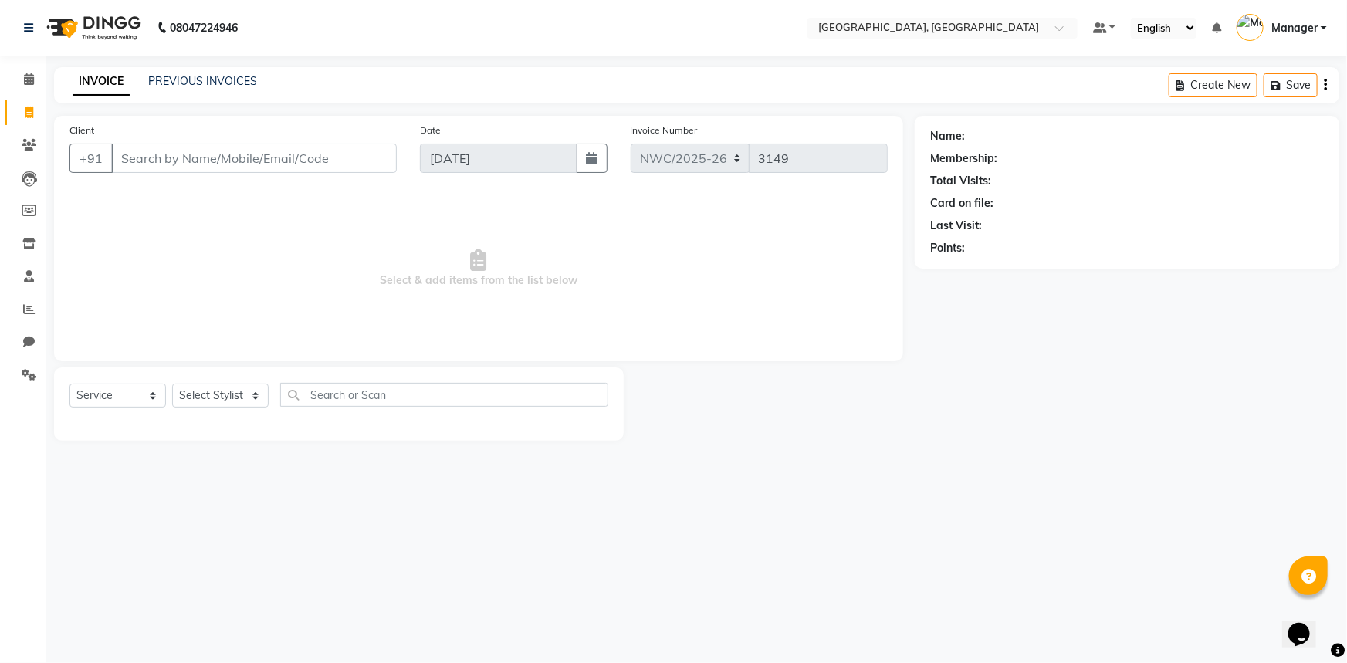
click at [397, 27] on nav "08047224946 Select Location × Looks [GEOGRAPHIC_DATA], [GEOGRAPHIC_DATA] Defaul…" at bounding box center [673, 28] width 1347 height 56
click at [129, 157] on input "Client" at bounding box center [254, 158] width 286 height 29
click at [146, 163] on input "Client" at bounding box center [254, 158] width 286 height 29
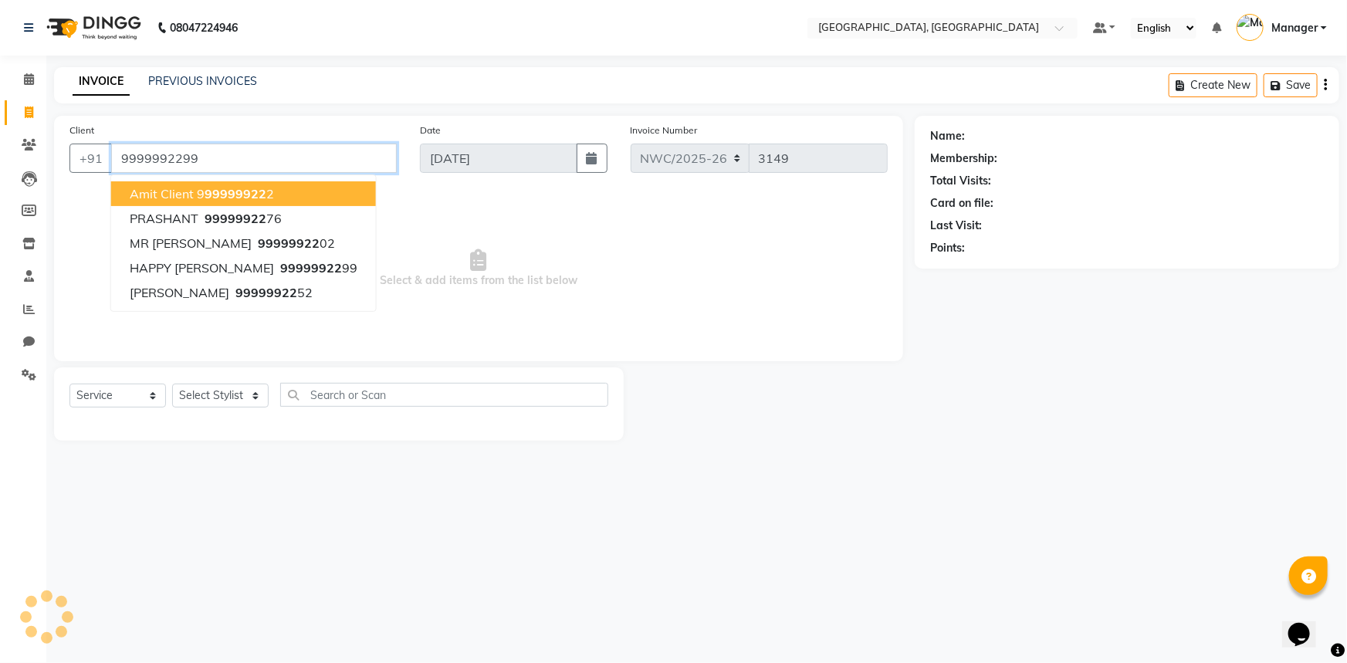
type input "9999992299"
select select "1: Object"
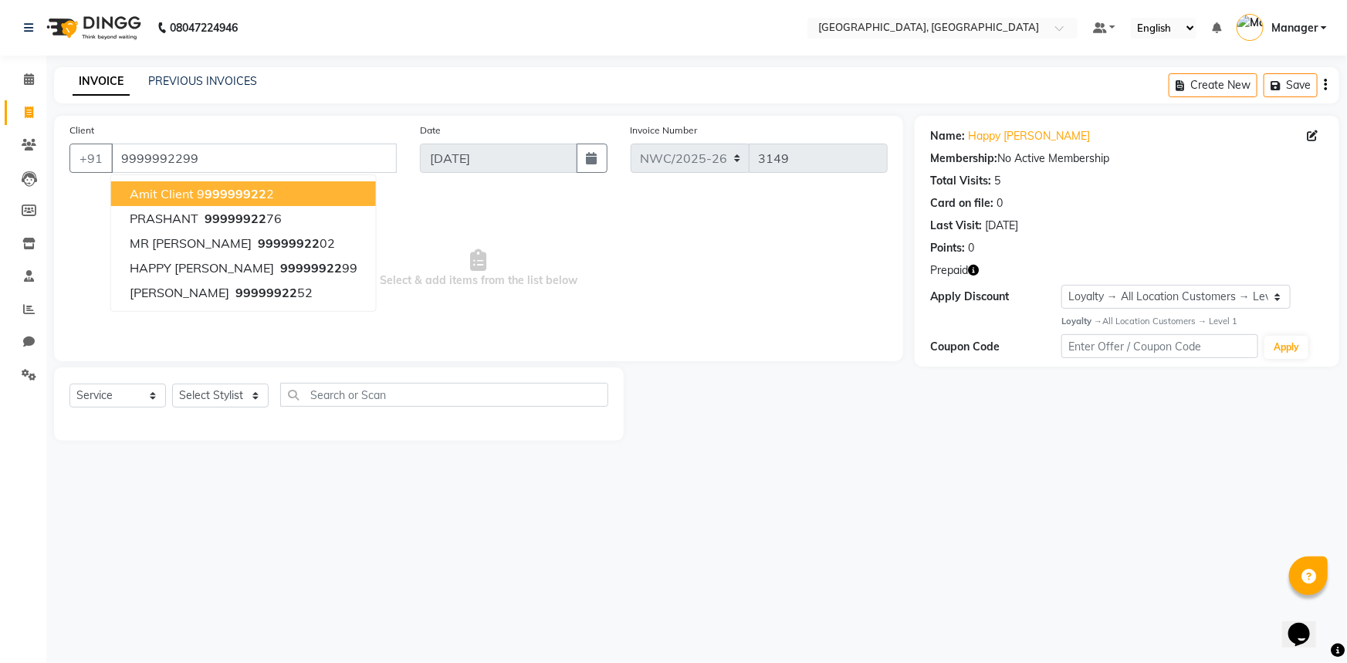
click at [638, 325] on span "Select & add items from the list below" at bounding box center [478, 268] width 818 height 154
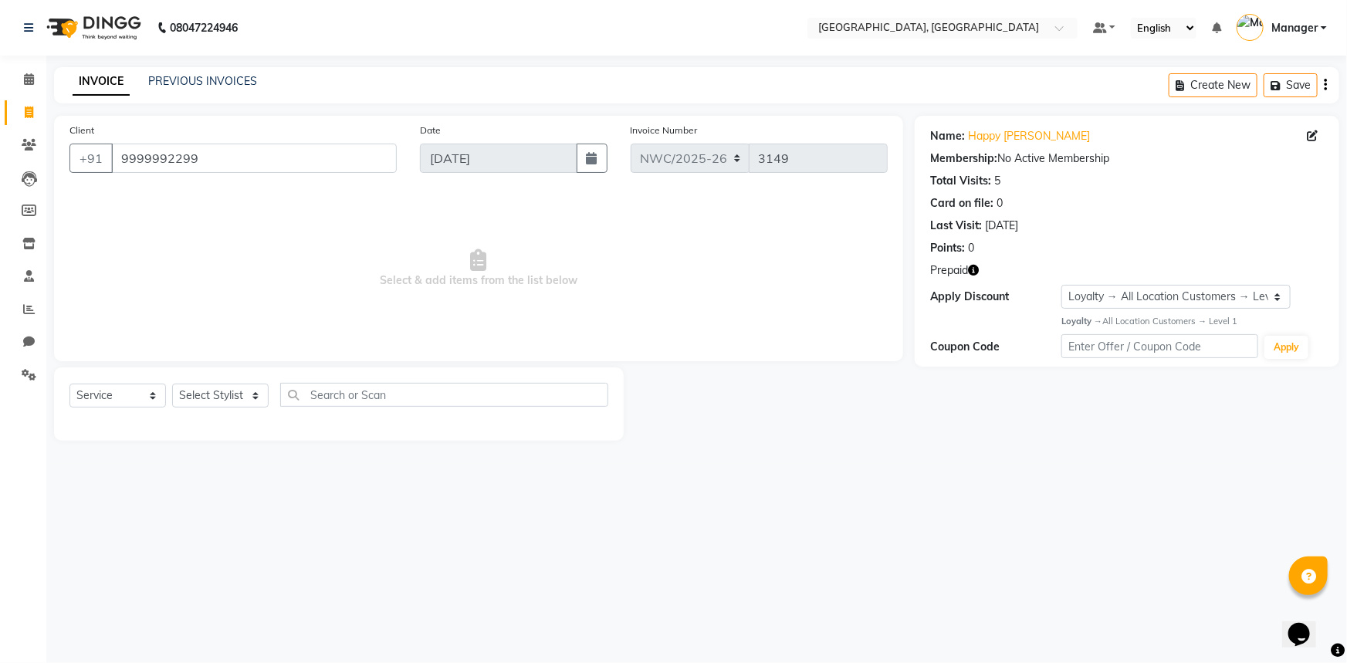
click at [976, 267] on icon "button" at bounding box center [973, 270] width 11 height 11
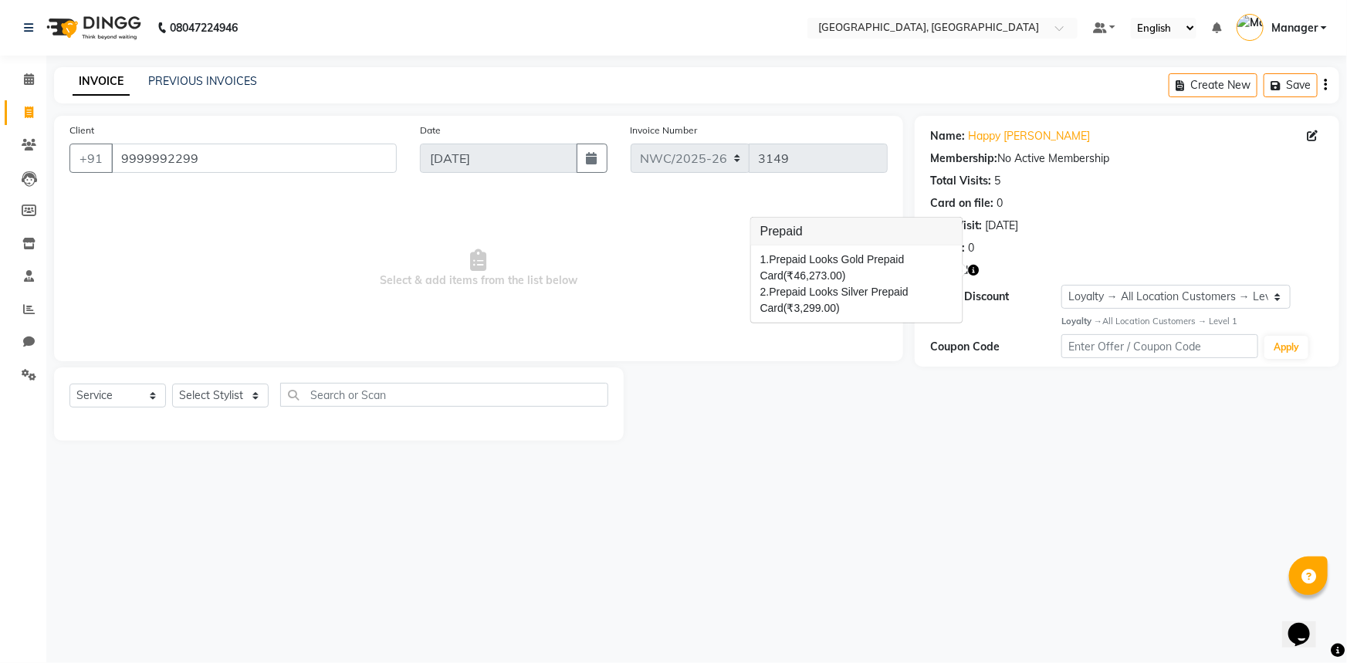
click at [702, 332] on span "Select & add items from the list below" at bounding box center [478, 268] width 818 height 154
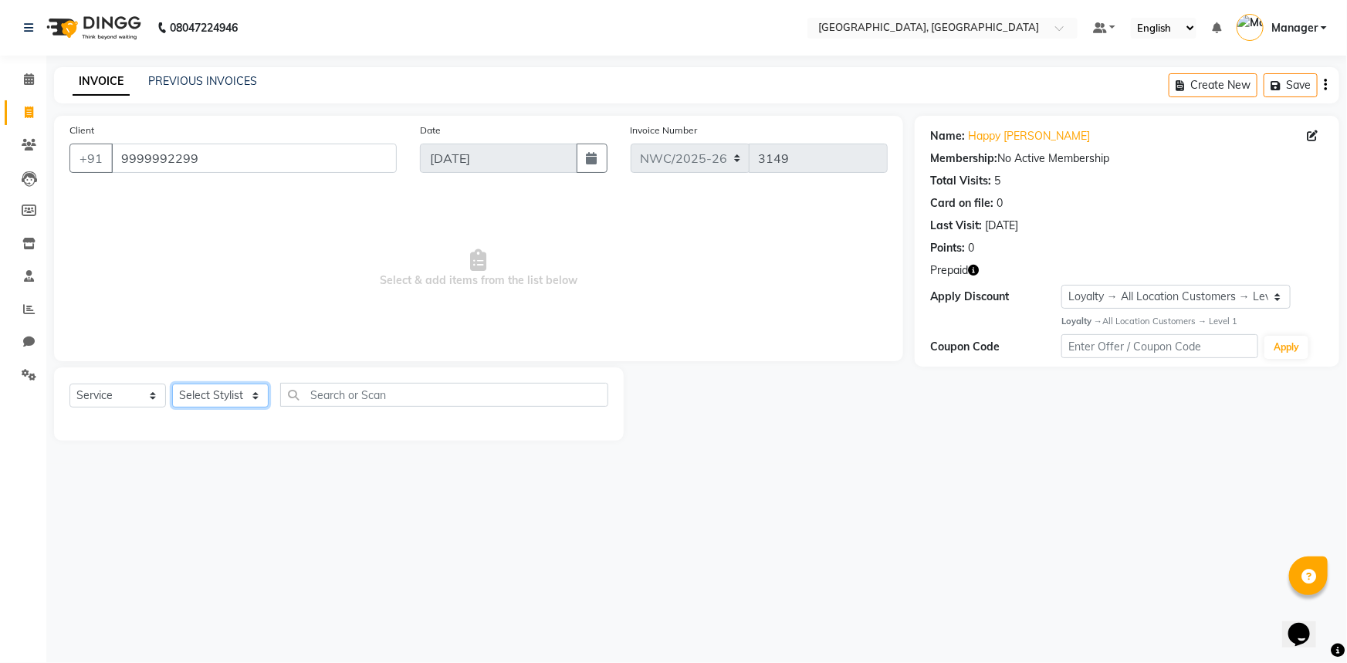
click at [228, 393] on select "Select Stylist [PERSON_NAME]-pdct Arshad_asst Arun_pdct Counter_Sales [PERSON_N…" at bounding box center [220, 396] width 96 height 24
select select "84832"
click at [172, 384] on select "Select Stylist [PERSON_NAME]-pdct Arshad_asst Arun_pdct Counter_Sales [PERSON_N…" at bounding box center [220, 396] width 96 height 24
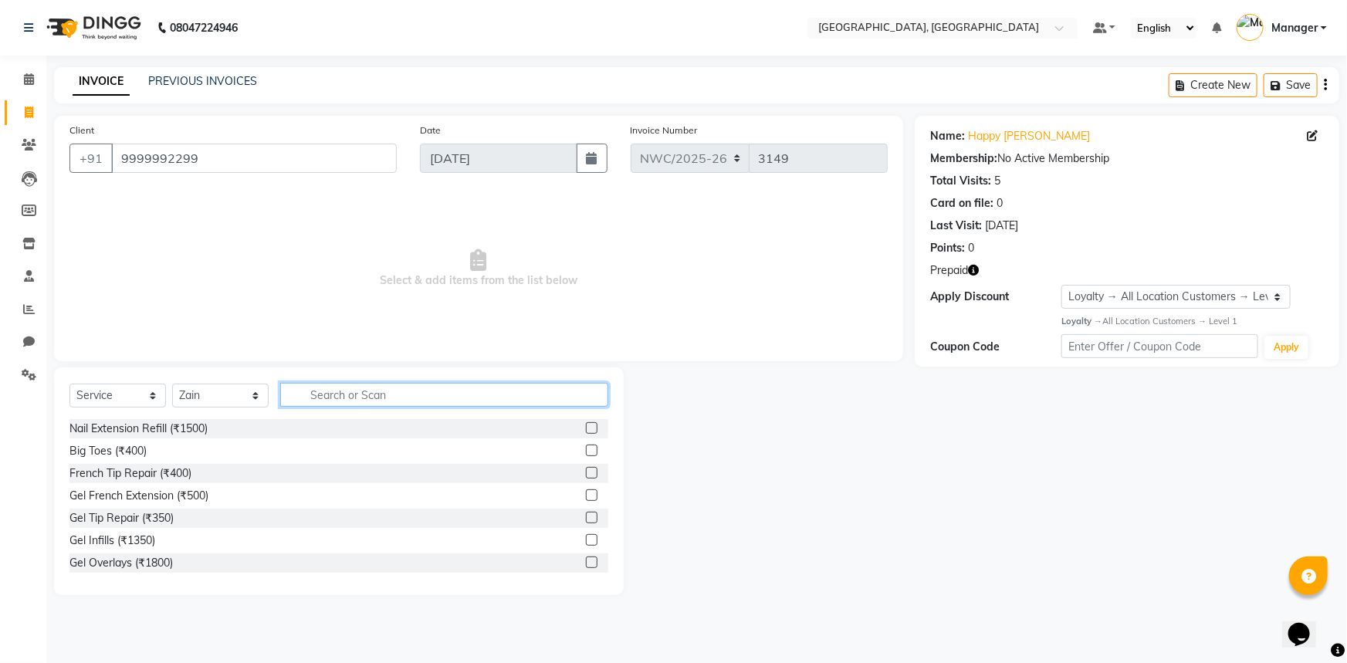
click at [363, 396] on input "text" at bounding box center [444, 395] width 328 height 24
type input "CUT"
click at [589, 452] on div at bounding box center [597, 450] width 22 height 19
click at [586, 452] on label at bounding box center [592, 451] width 12 height 12
click at [586, 452] on input "checkbox" at bounding box center [591, 451] width 10 height 10
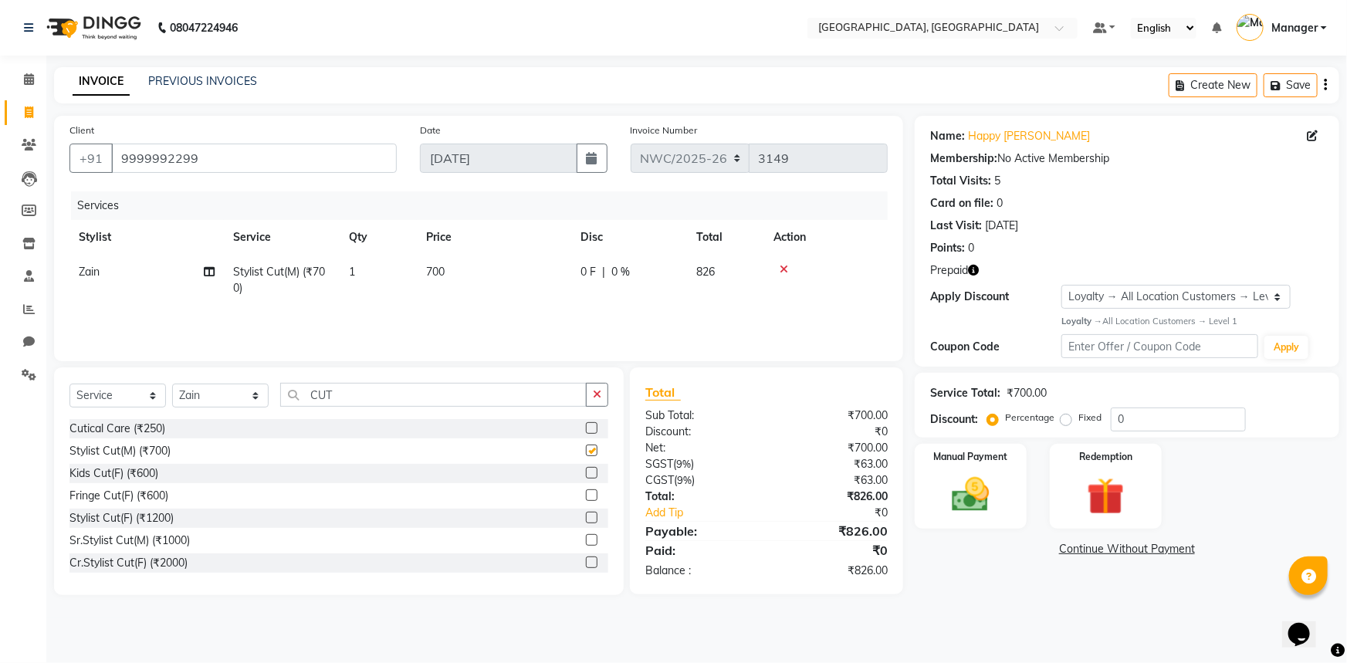
checkbox input "false"
click at [452, 272] on td "700" at bounding box center [494, 280] width 154 height 51
select select "84832"
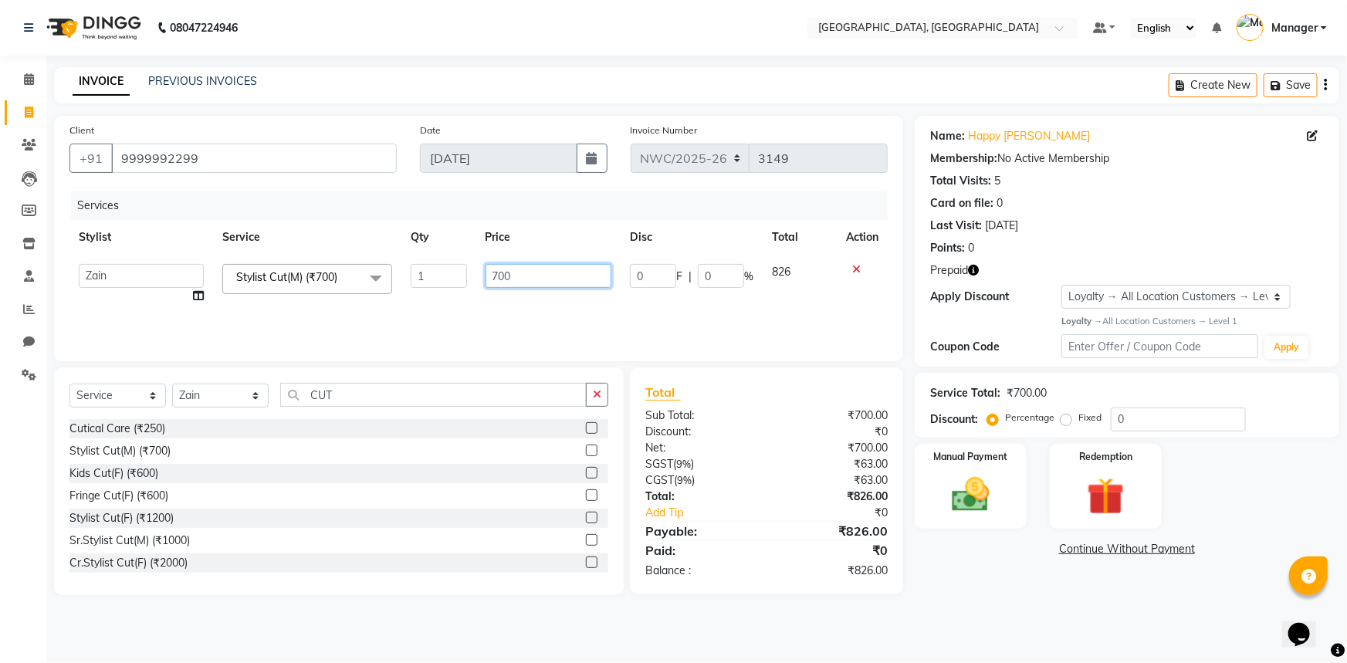
drag, startPoint x: 519, startPoint y: 272, endPoint x: 456, endPoint y: 303, distance: 70.4
click at [457, 290] on tr "[PERSON_NAME]-pdct Arshad_asst Arun_pdct Counter_Sales [PERSON_NAME] [PERSON_NA…" at bounding box center [478, 284] width 818 height 59
type input "500"
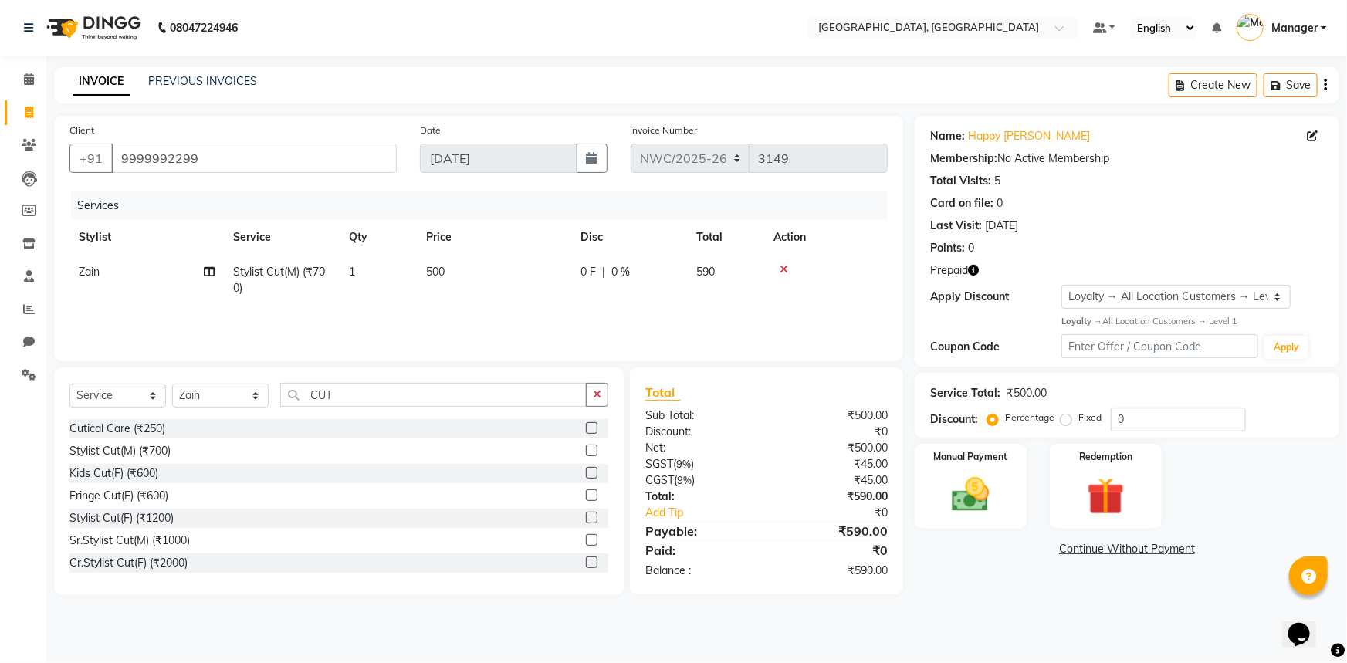
click at [485, 328] on div "Services Stylist Service Qty Price Disc Total Action Zain Stylist Cut(M) (₹700)…" at bounding box center [478, 268] width 818 height 154
drag, startPoint x: 342, startPoint y: 394, endPoint x: 286, endPoint y: 404, distance: 57.1
click at [286, 404] on input "CUT" at bounding box center [433, 395] width 306 height 24
click at [200, 392] on select "Select Stylist [PERSON_NAME]-pdct Arshad_asst Arun_pdct Counter_Sales [PERSON_N…" at bounding box center [220, 396] width 96 height 24
select select "84834"
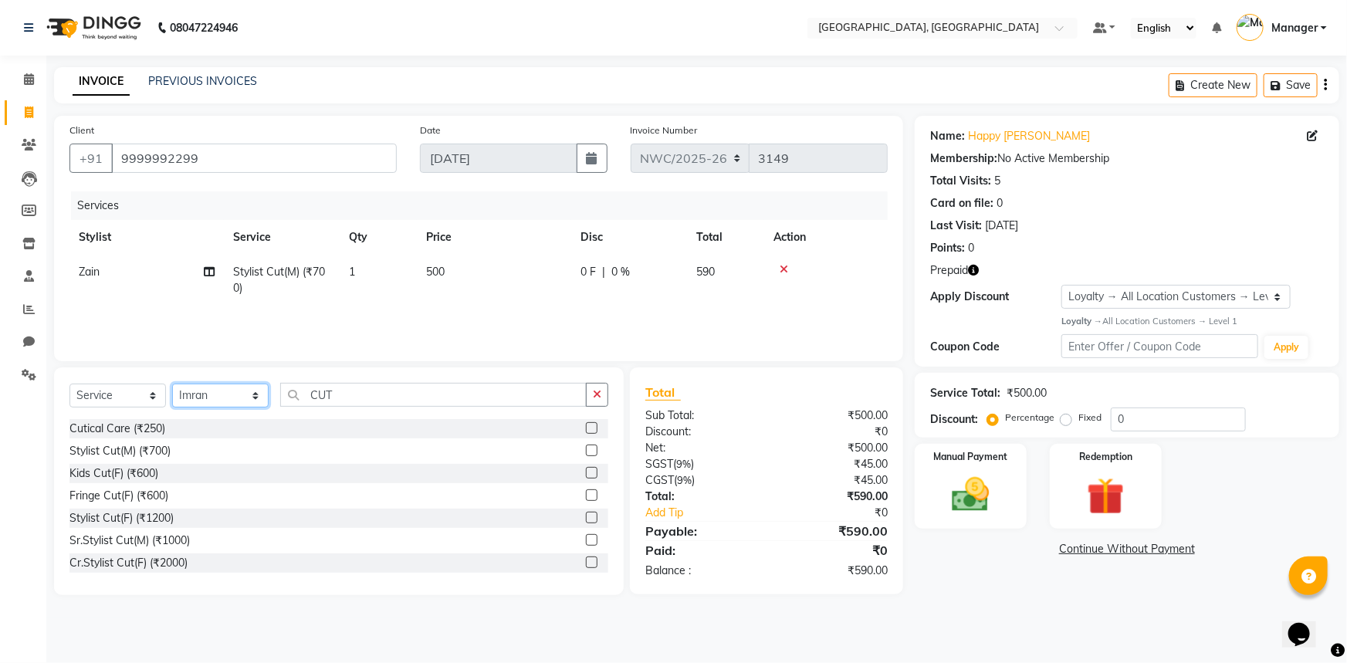
click at [172, 384] on select "Select Stylist [PERSON_NAME]-pdct Arshad_asst Arun_pdct Counter_Sales [PERSON_N…" at bounding box center [220, 396] width 96 height 24
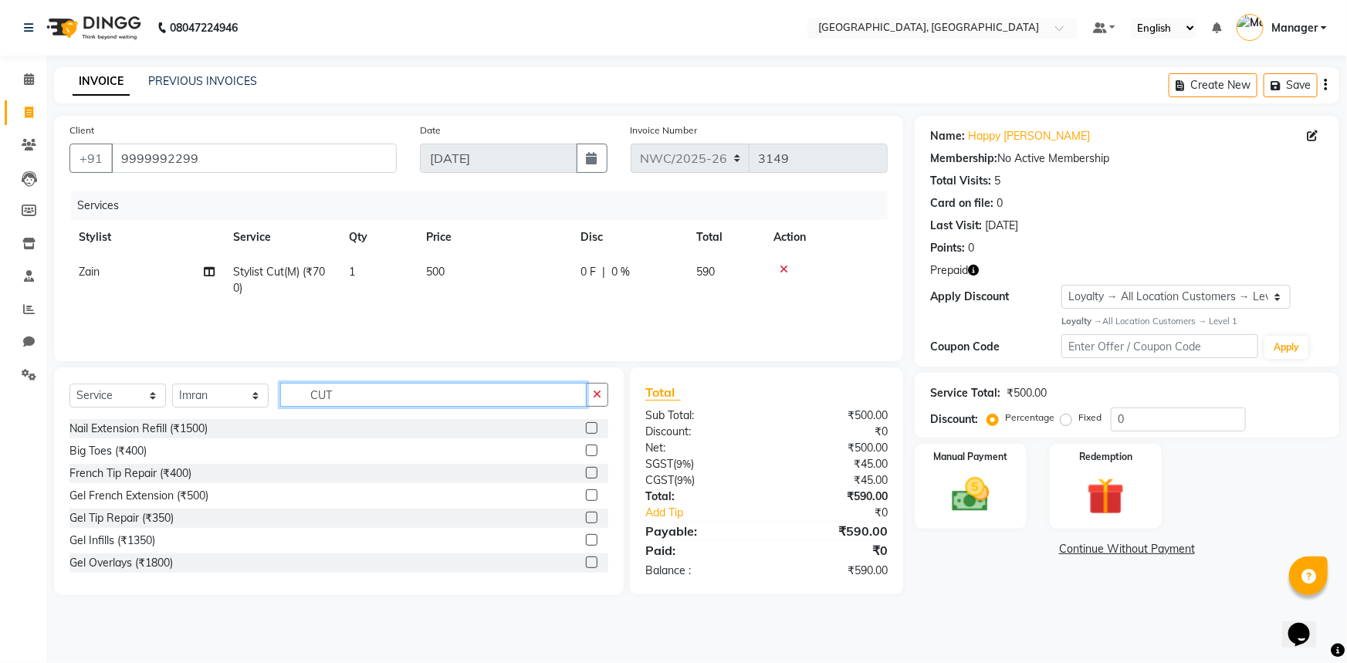
click at [394, 394] on input "CUT" at bounding box center [433, 395] width 306 height 24
drag, startPoint x: 395, startPoint y: 392, endPoint x: 303, endPoint y: 395, distance: 91.9
click at [303, 395] on input "CUT" at bounding box center [433, 395] width 306 height 24
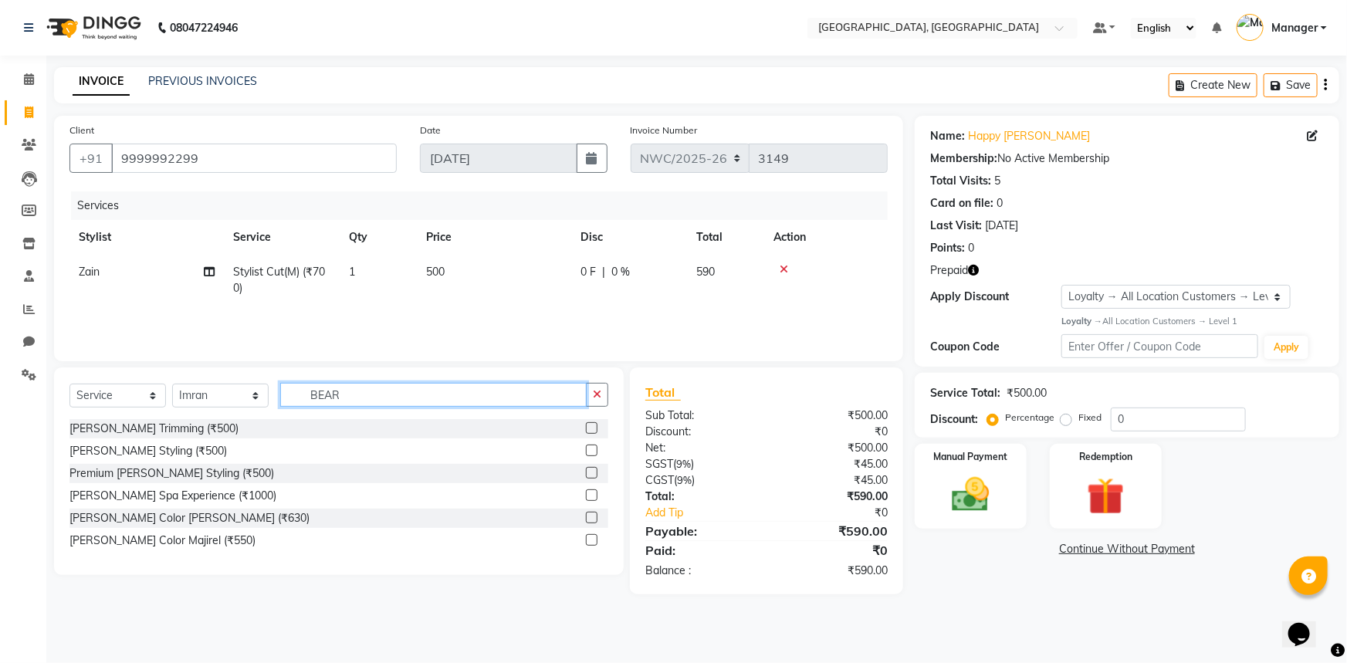
type input "BEAR"
click at [588, 428] on label at bounding box center [592, 428] width 12 height 12
click at [588, 428] on input "checkbox" at bounding box center [591, 429] width 10 height 10
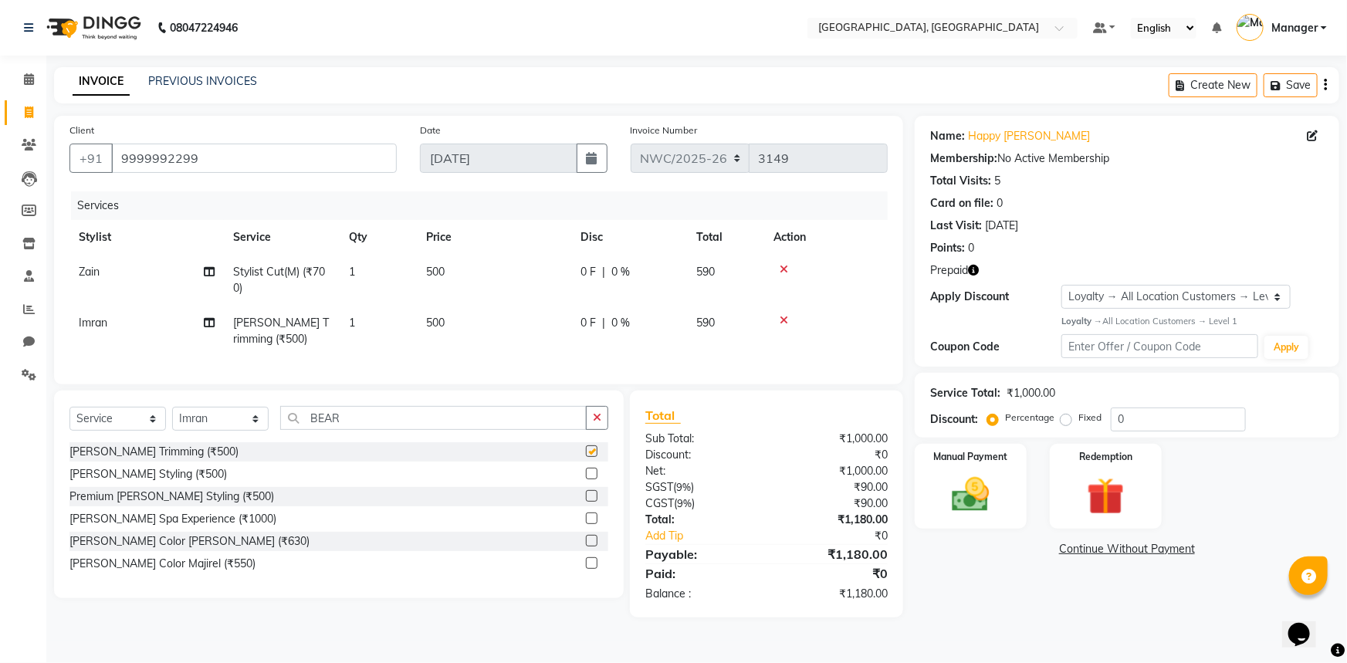
checkbox input "false"
click at [436, 330] on td "500" at bounding box center [494, 331] width 154 height 51
select select "84834"
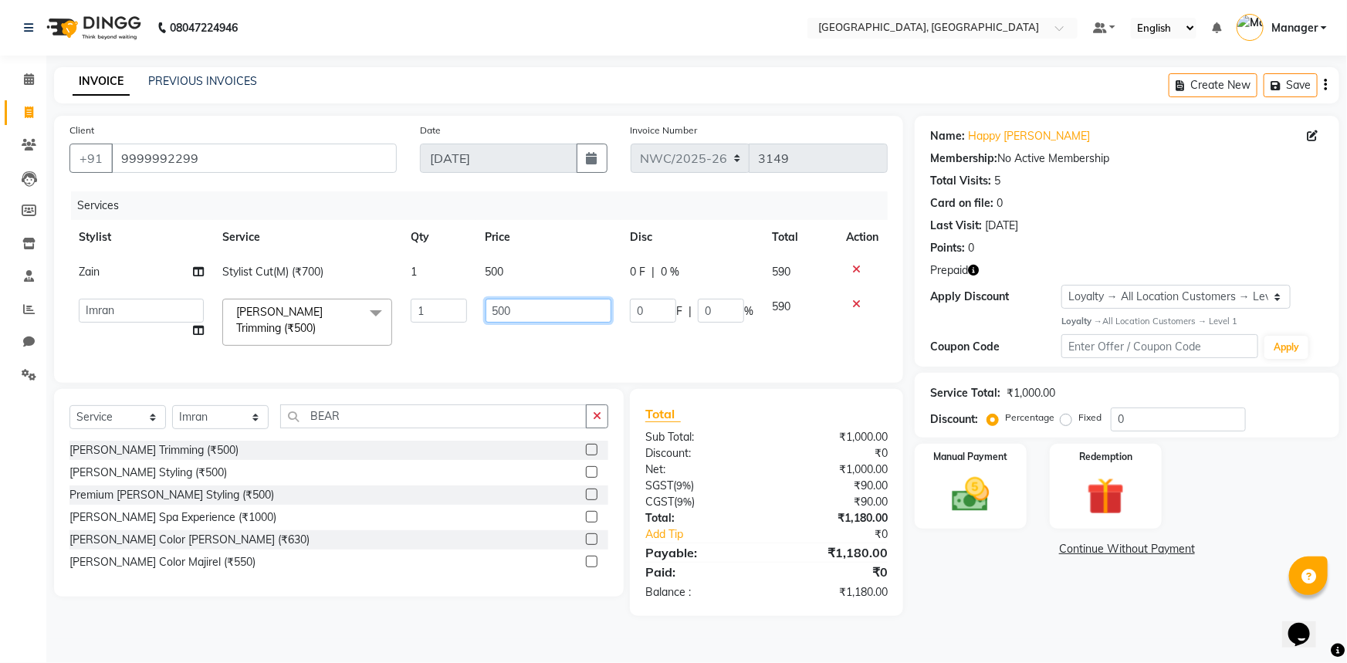
drag, startPoint x: 516, startPoint y: 313, endPoint x: 466, endPoint y: 337, distance: 54.9
click at [466, 323] on tr "[PERSON_NAME]-pdct Arshad_asst Arun_pdct Counter_Sales [PERSON_NAME] [PERSON_NA…" at bounding box center [478, 322] width 818 height 66
type input "350"
click at [466, 339] on tr "[PERSON_NAME]-pdct Arshad_asst Arun_pdct Counter_Sales [PERSON_NAME] [PERSON_NA…" at bounding box center [478, 322] width 818 height 66
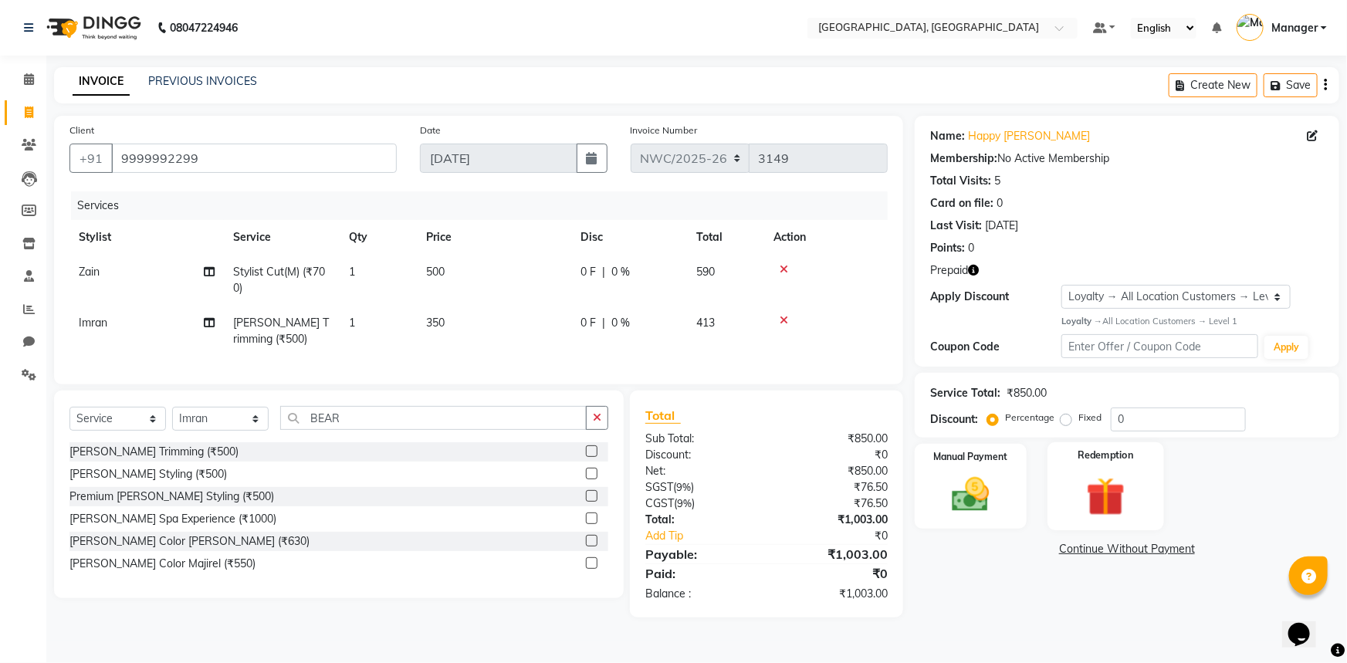
click at [1078, 470] on div "Redemption" at bounding box center [1105, 486] width 117 height 89
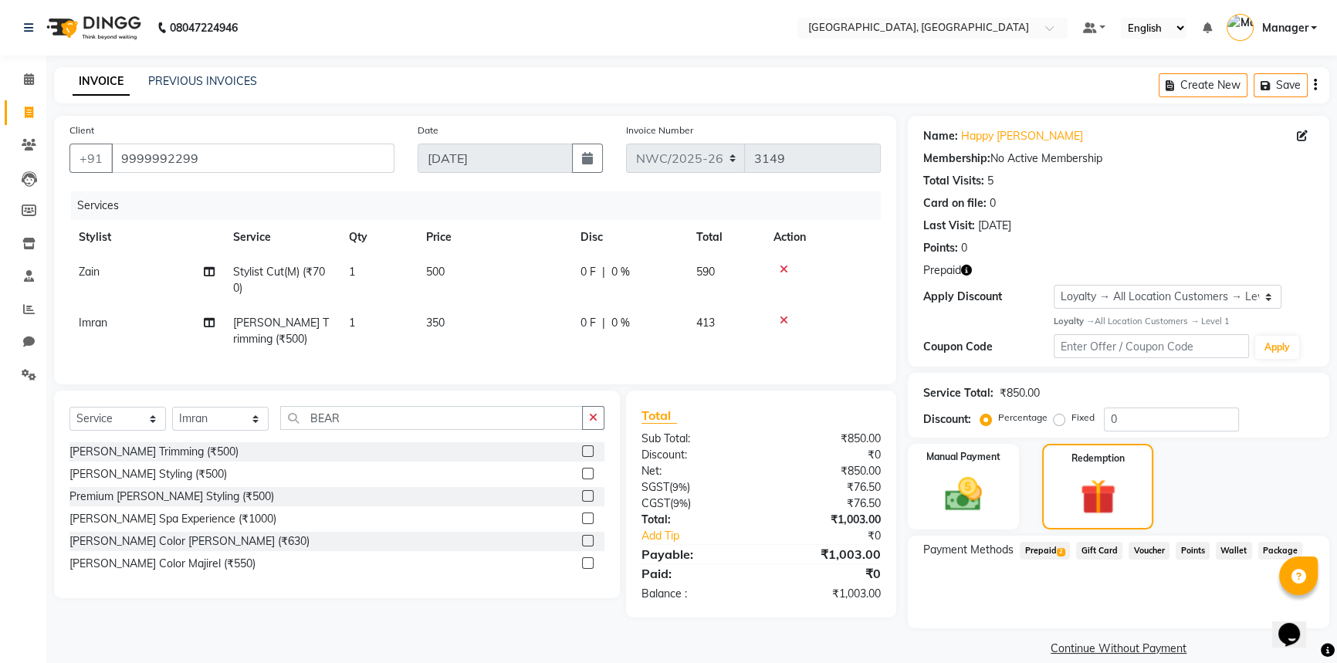
click at [1037, 551] on span "Prepaid 2" at bounding box center [1045, 551] width 50 height 18
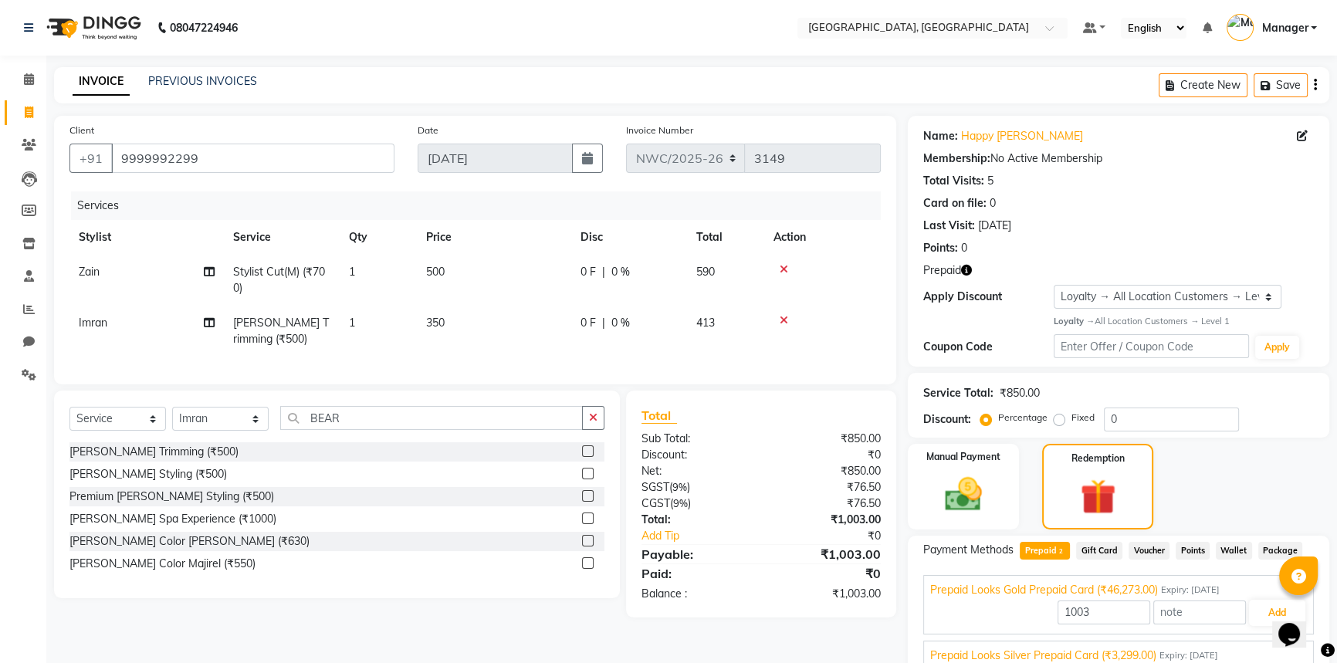
scroll to position [68, 0]
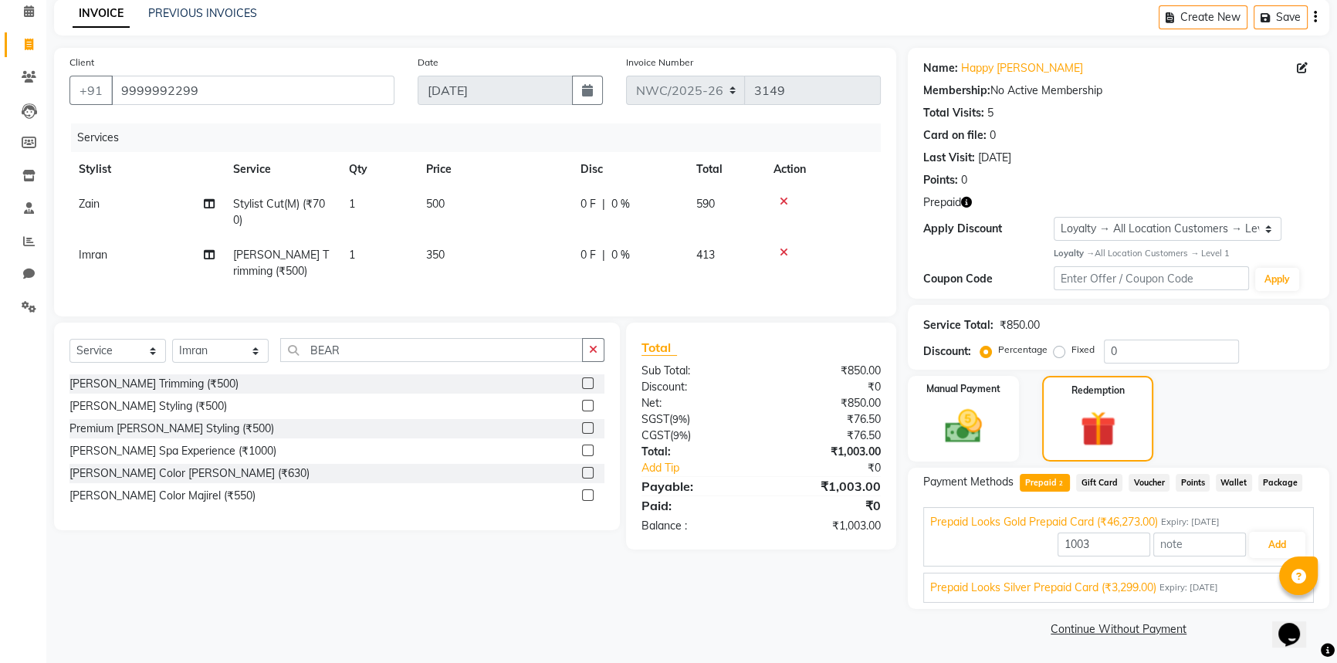
click at [1260, 584] on div "Prepaid Looks Silver Prepaid Card (₹3,299.00) Expiry: [DATE]" at bounding box center [1118, 588] width 377 height 16
click at [1263, 579] on button "Add" at bounding box center [1277, 581] width 56 height 26
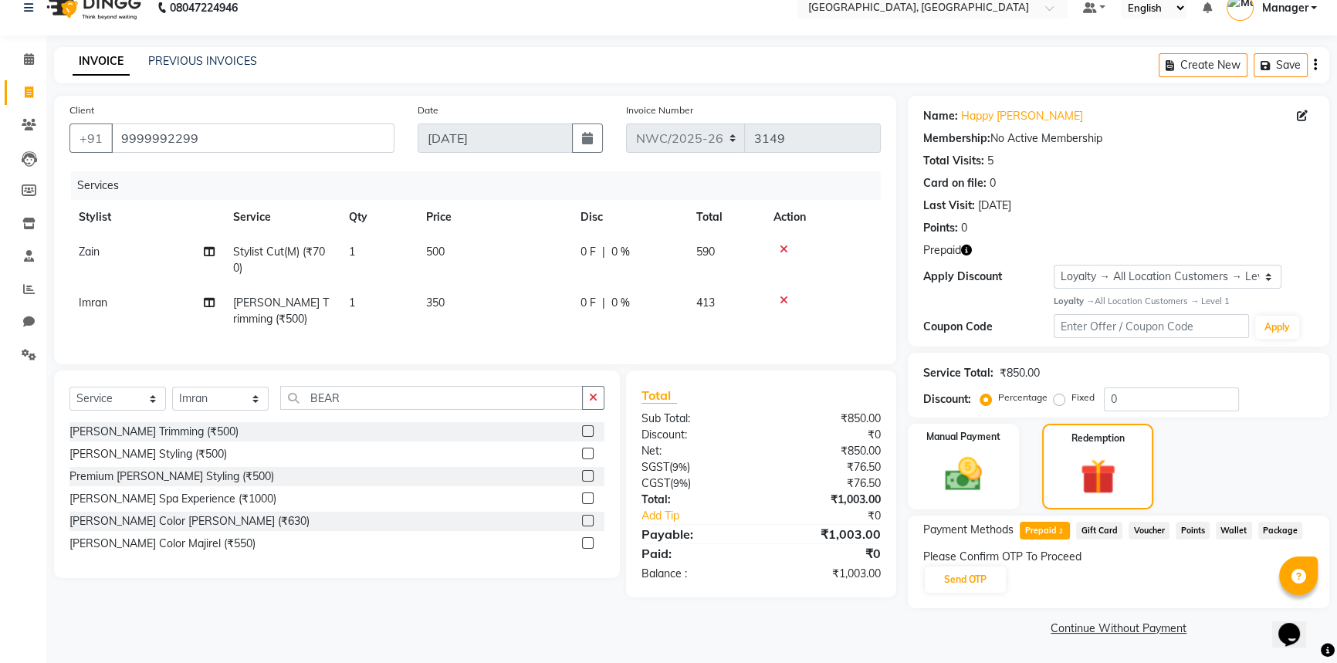
scroll to position [19, 0]
click at [986, 579] on button "Send OTP" at bounding box center [965, 580] width 81 height 26
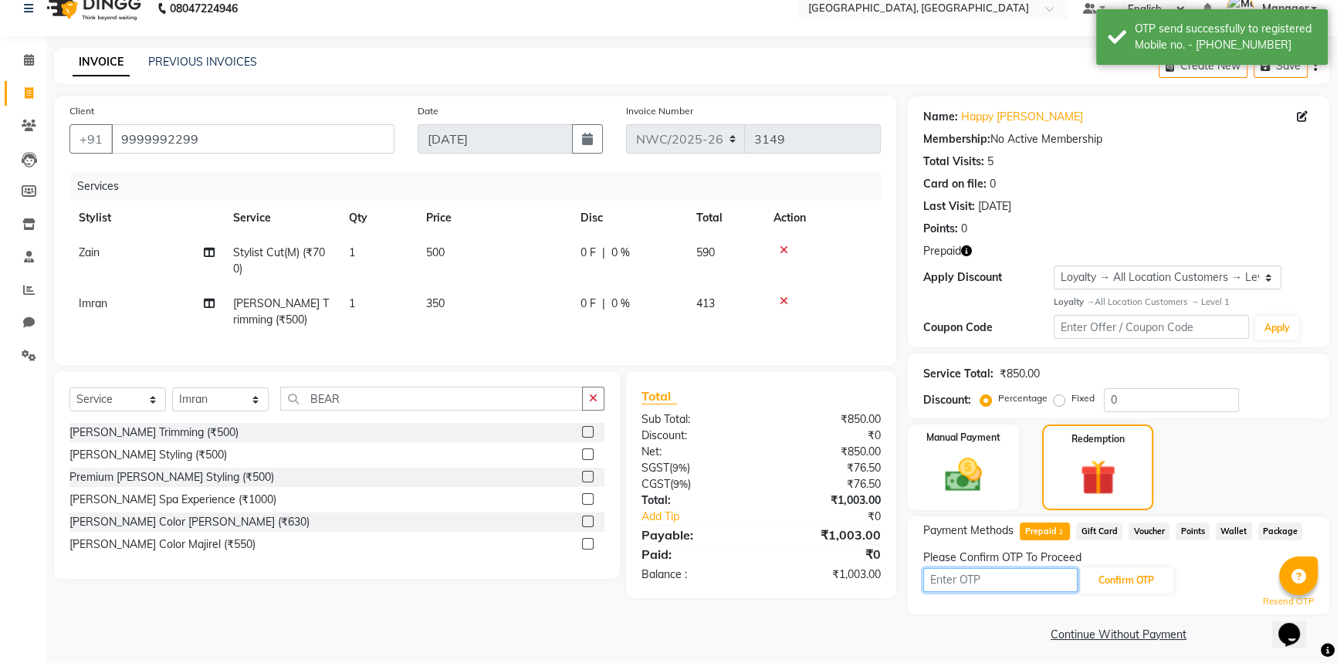
click at [1053, 580] on input "text" at bounding box center [1000, 580] width 154 height 24
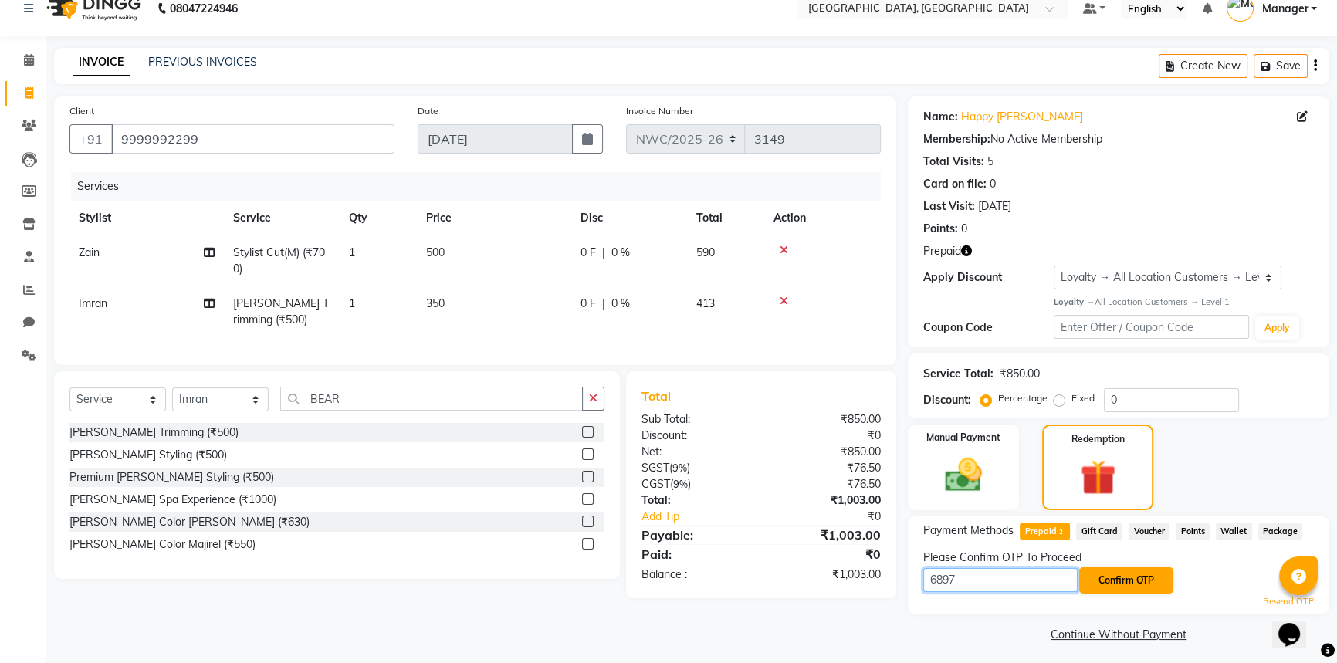
type input "6897"
click at [1150, 575] on button "Confirm OTP" at bounding box center [1126, 580] width 94 height 26
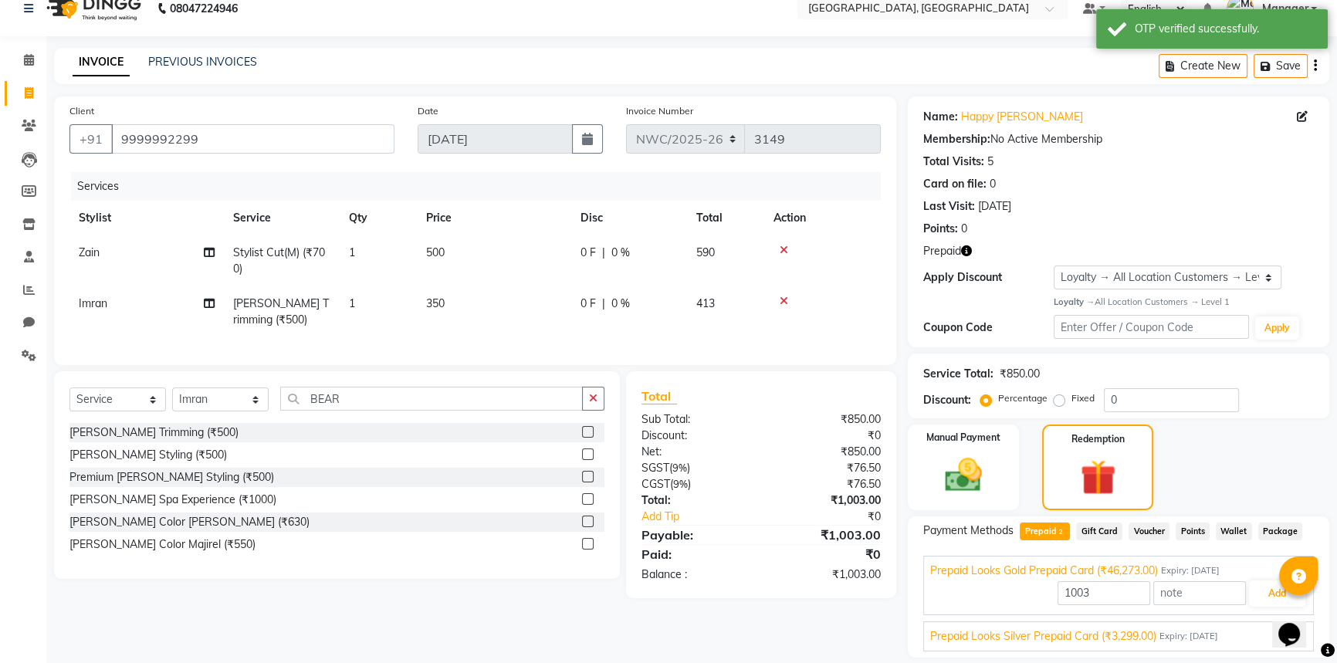
scroll to position [68, 0]
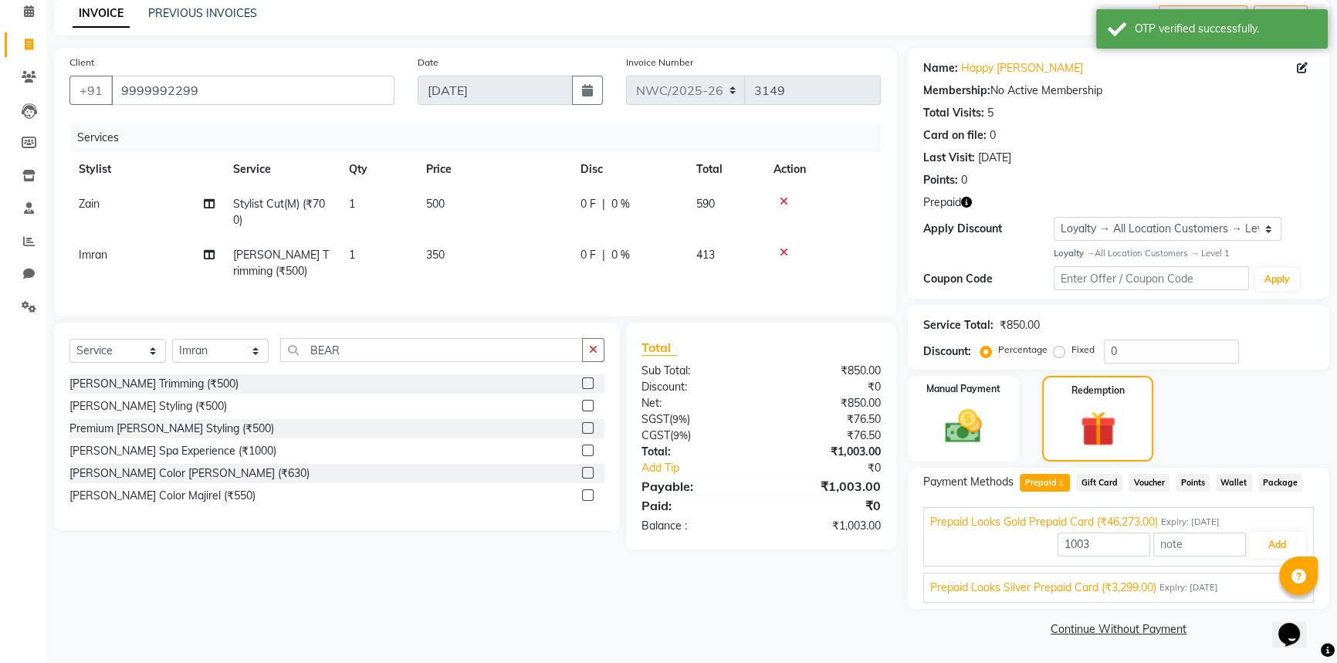
click at [1261, 587] on div "Prepaid Looks Silver Prepaid Card (₹3,299.00) Expiry: [DATE]" at bounding box center [1118, 588] width 377 height 16
click at [1269, 581] on button "Add" at bounding box center [1277, 581] width 56 height 26
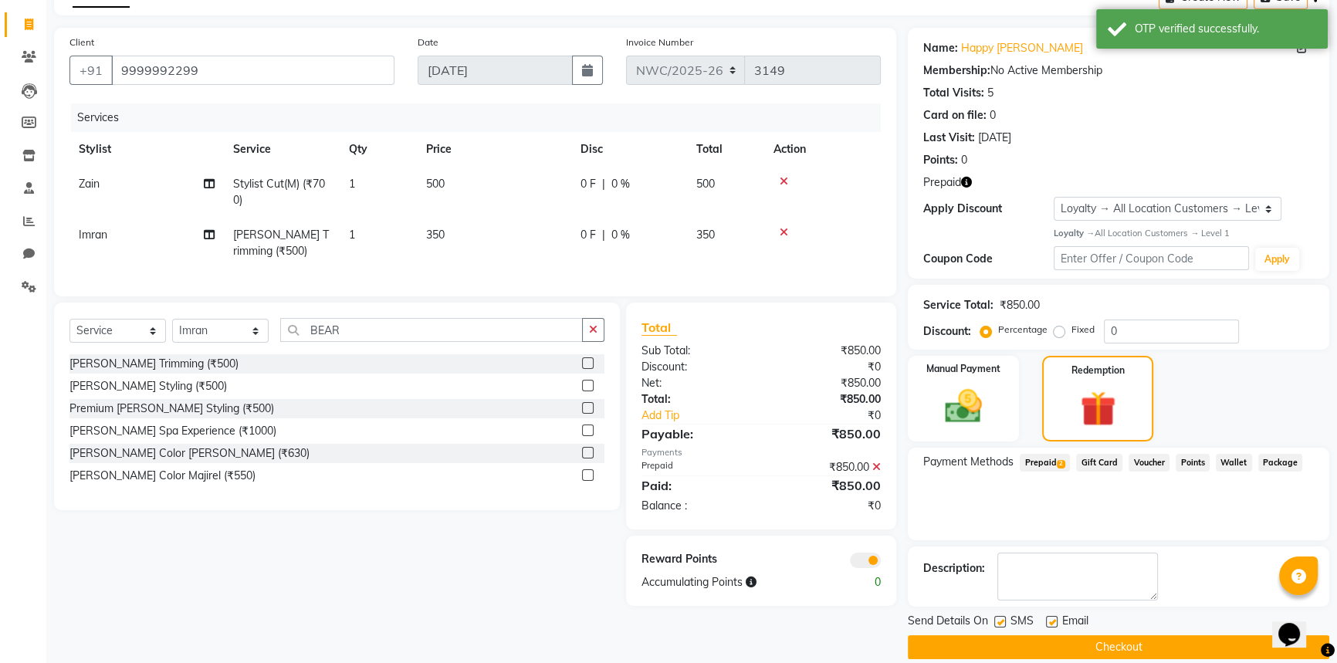
scroll to position [107, 0]
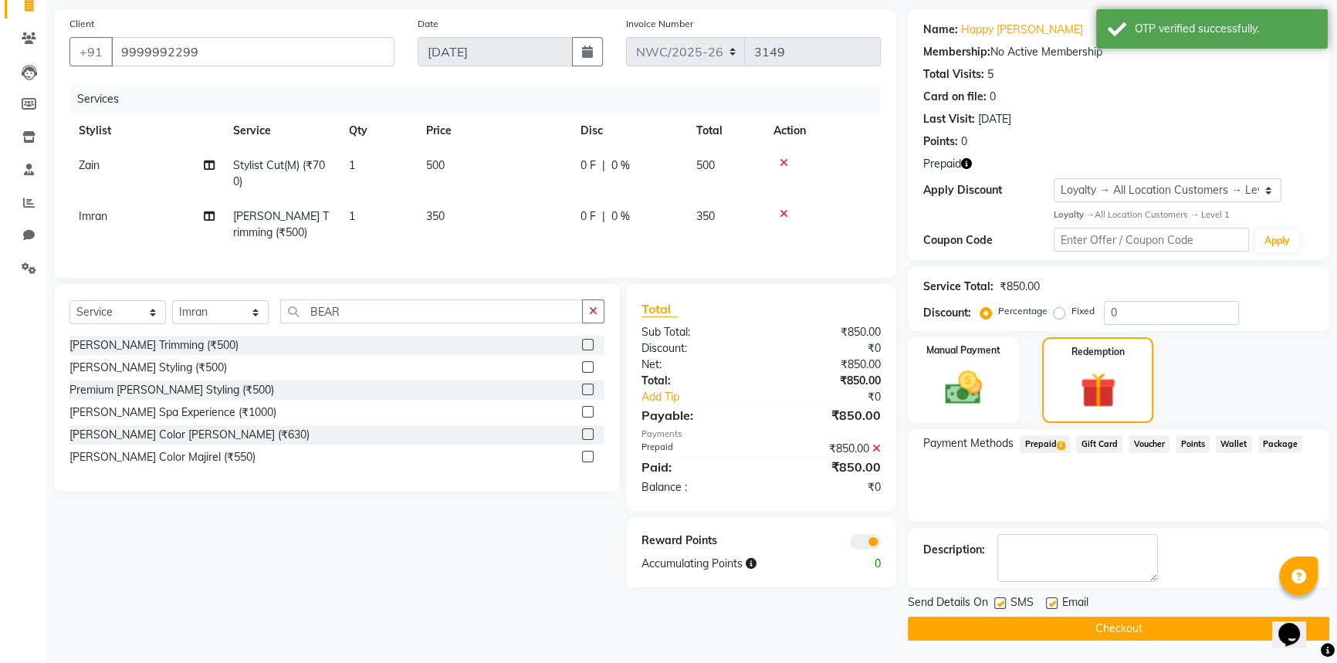
click at [1097, 633] on button "Checkout" at bounding box center [1118, 629] width 421 height 24
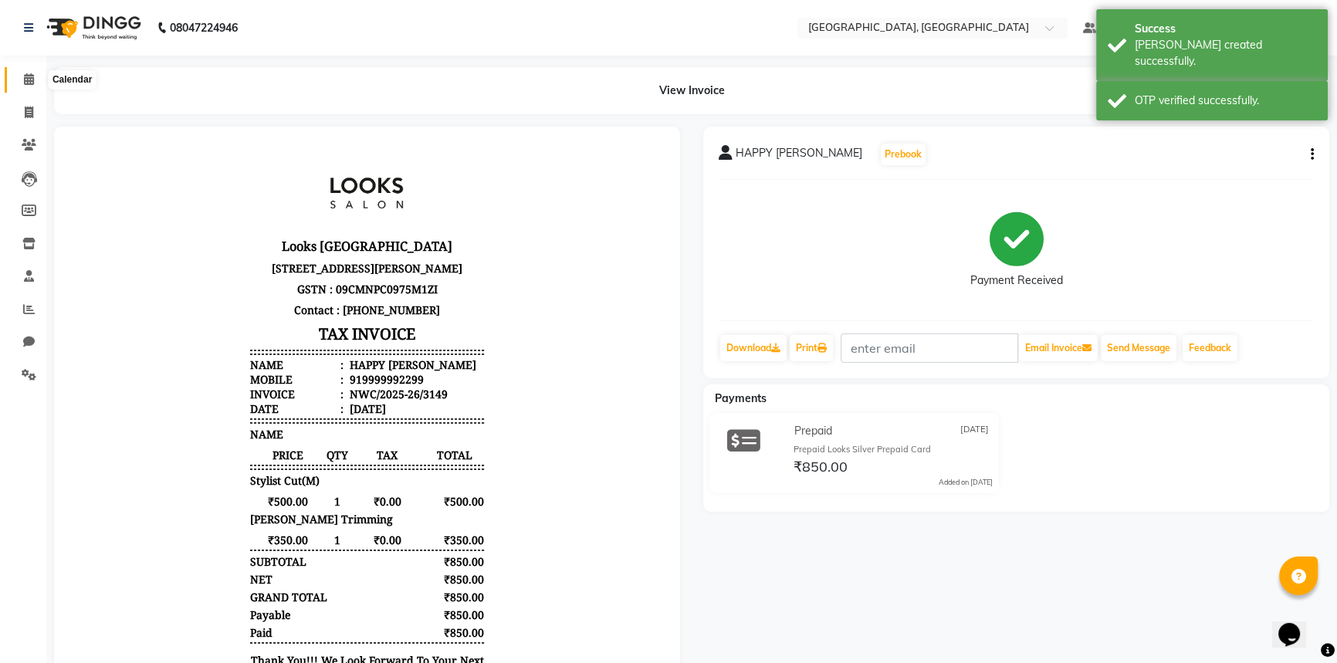
click at [25, 79] on icon at bounding box center [29, 79] width 10 height 12
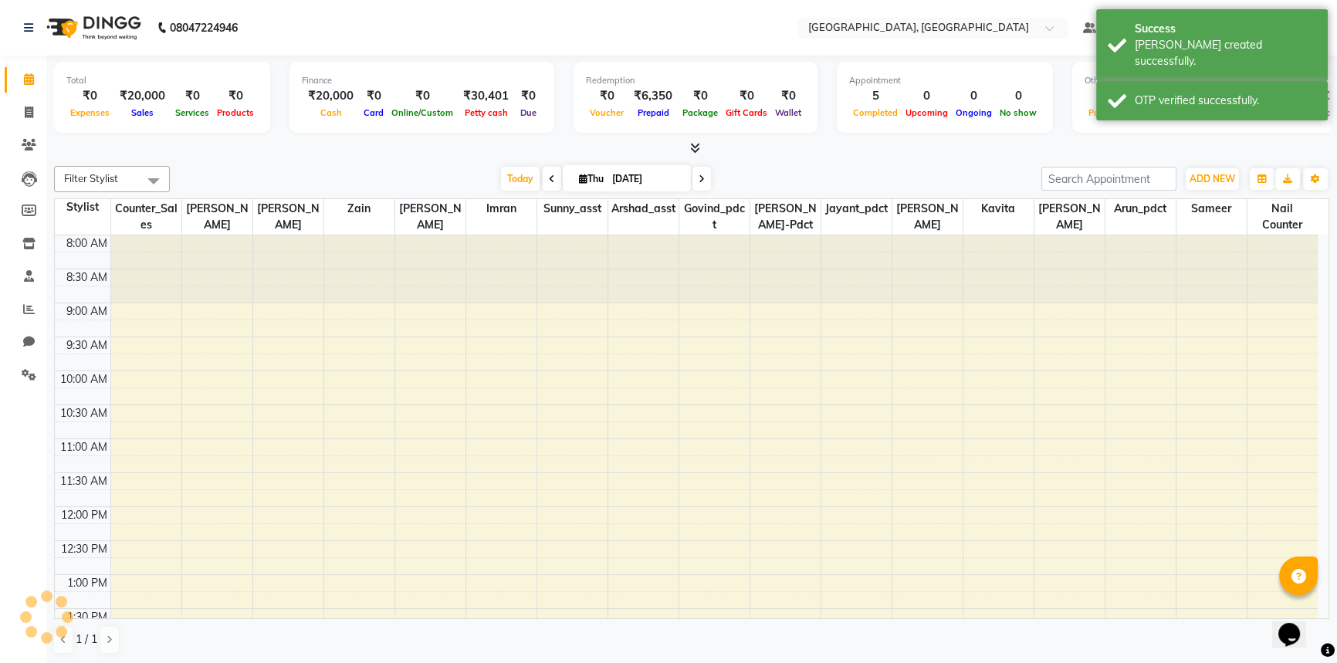
click at [387, 175] on div "[DATE] [DATE]" at bounding box center [606, 178] width 856 height 23
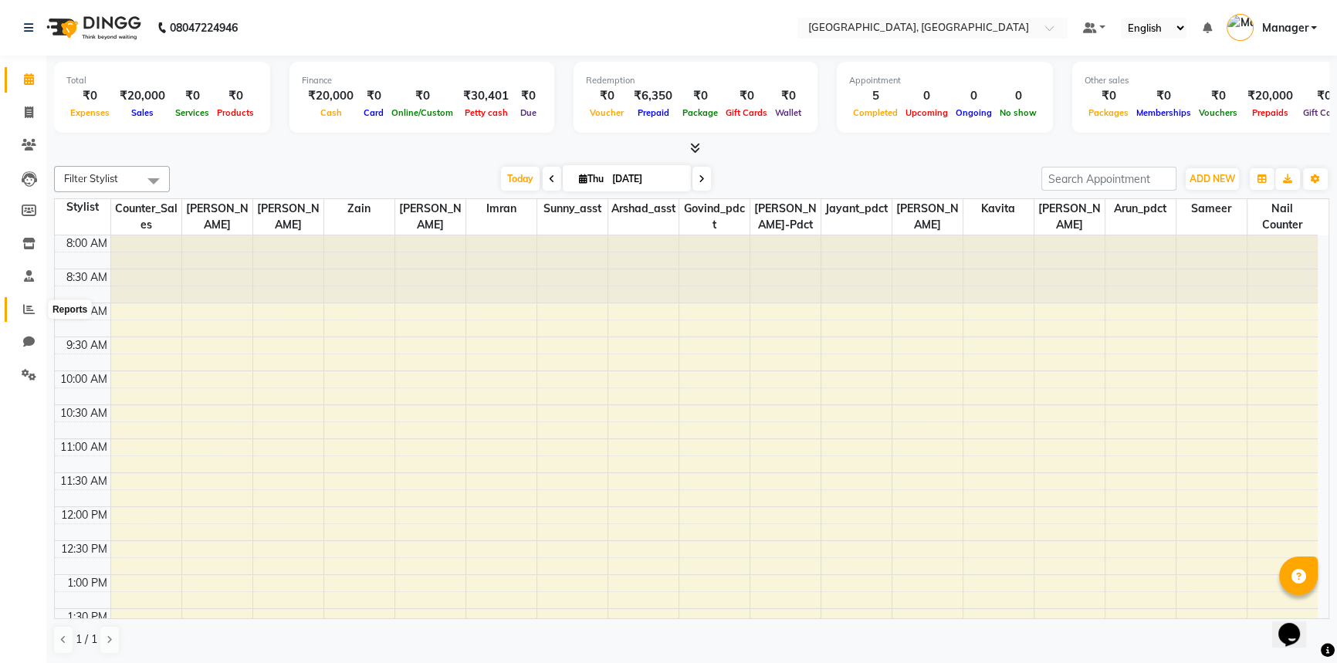
click at [27, 309] on icon at bounding box center [29, 309] width 12 height 12
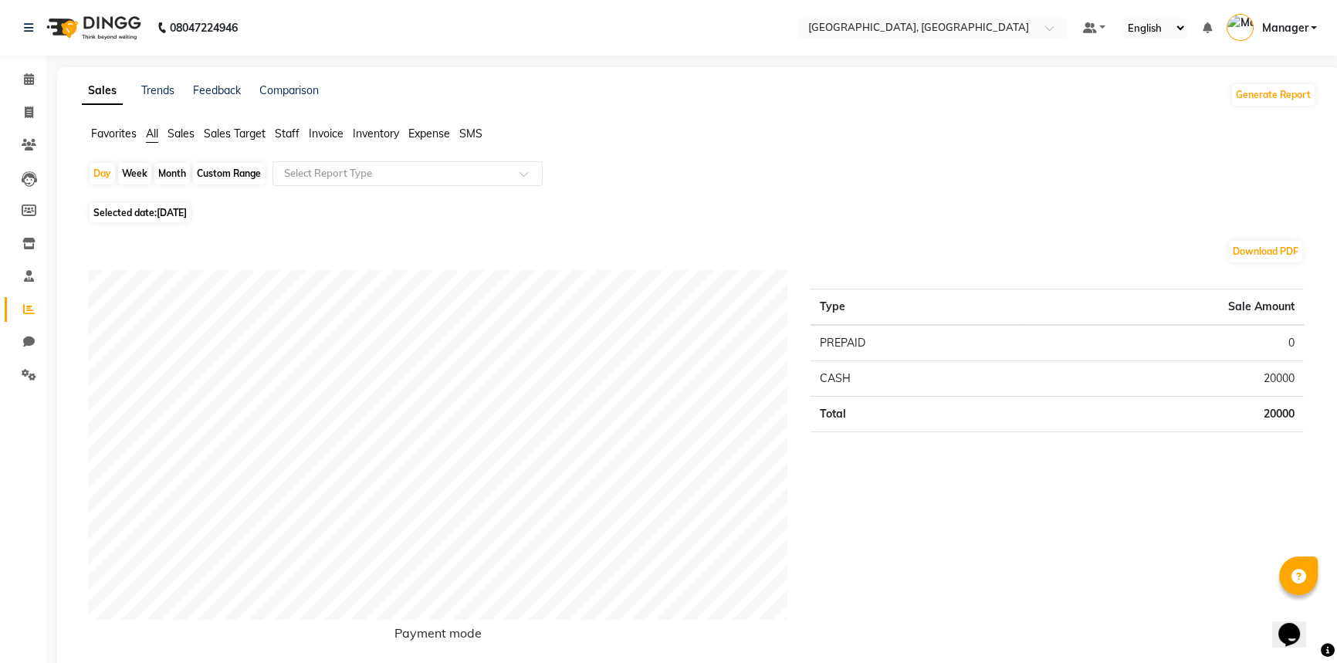
click at [286, 134] on span "Staff" at bounding box center [287, 134] width 25 height 14
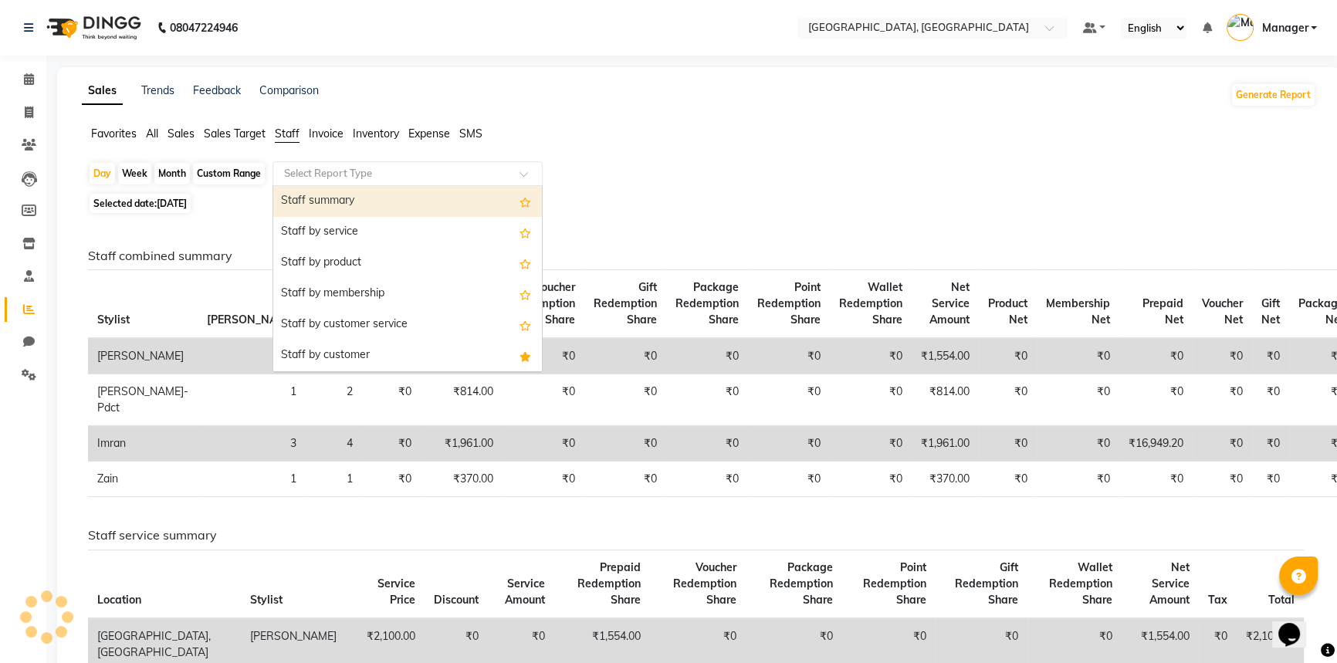
click at [316, 177] on input "text" at bounding box center [392, 173] width 222 height 15
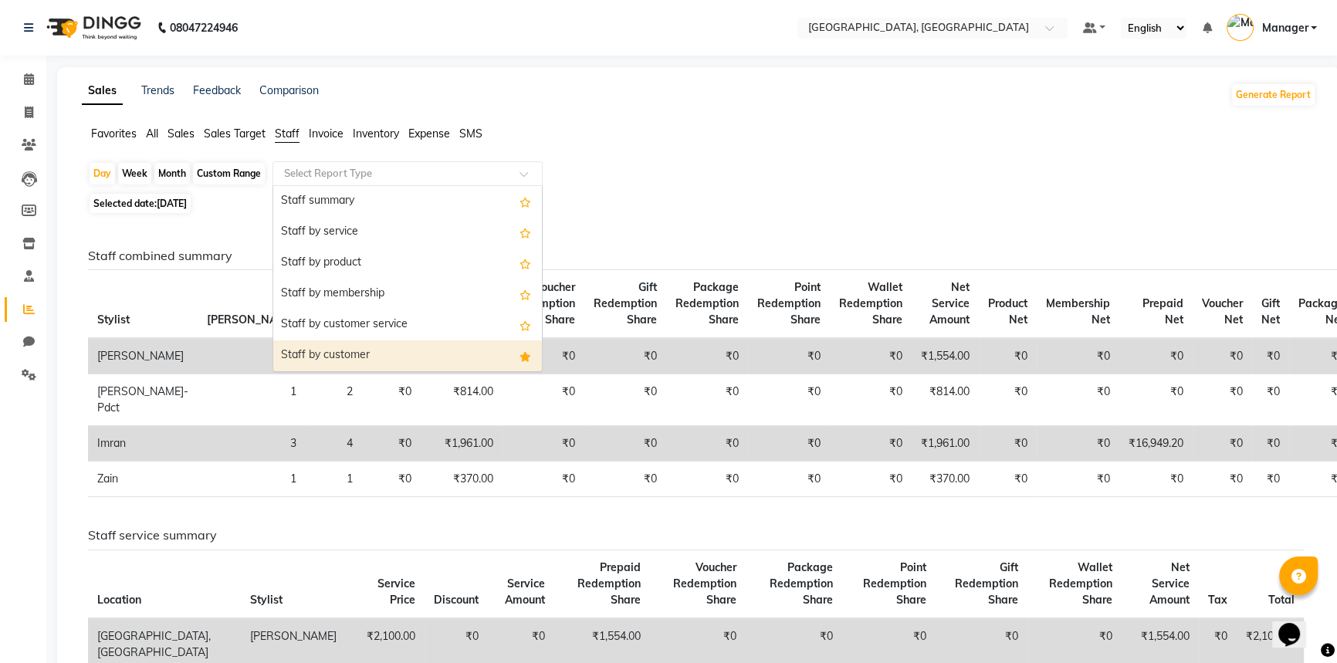
click at [322, 354] on div "Staff by customer" at bounding box center [407, 355] width 269 height 31
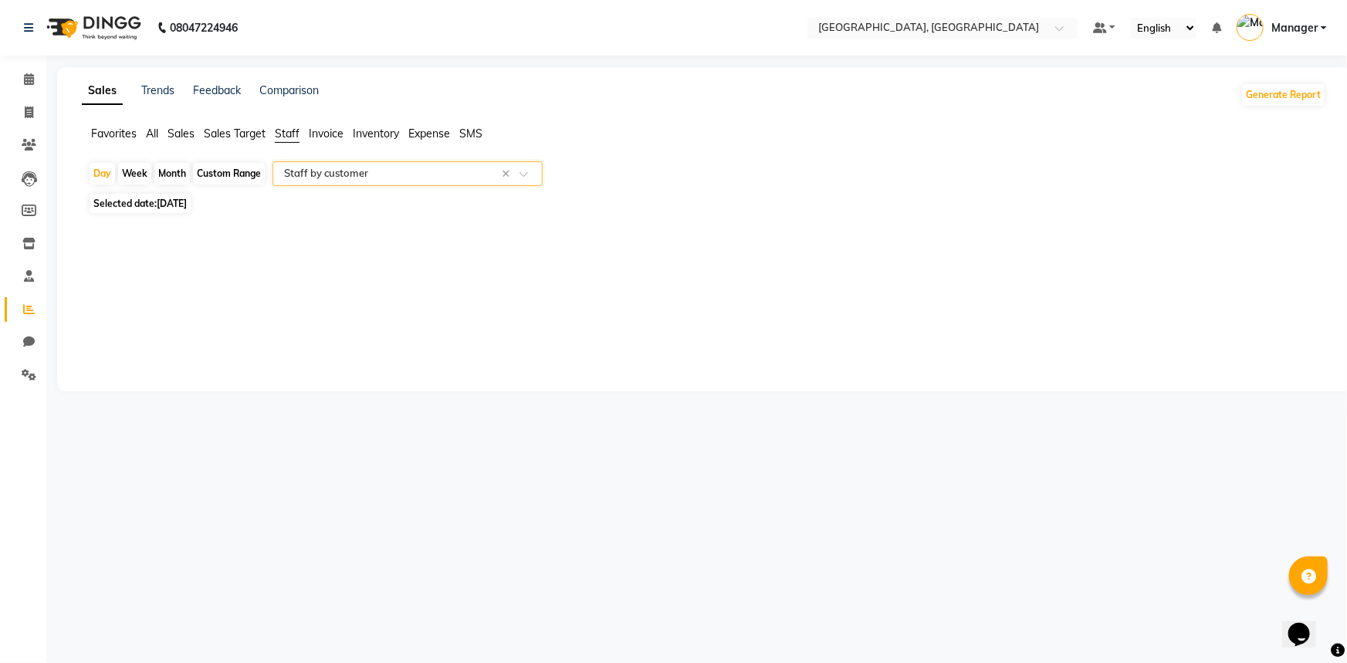
select select "full_report"
select select "csv"
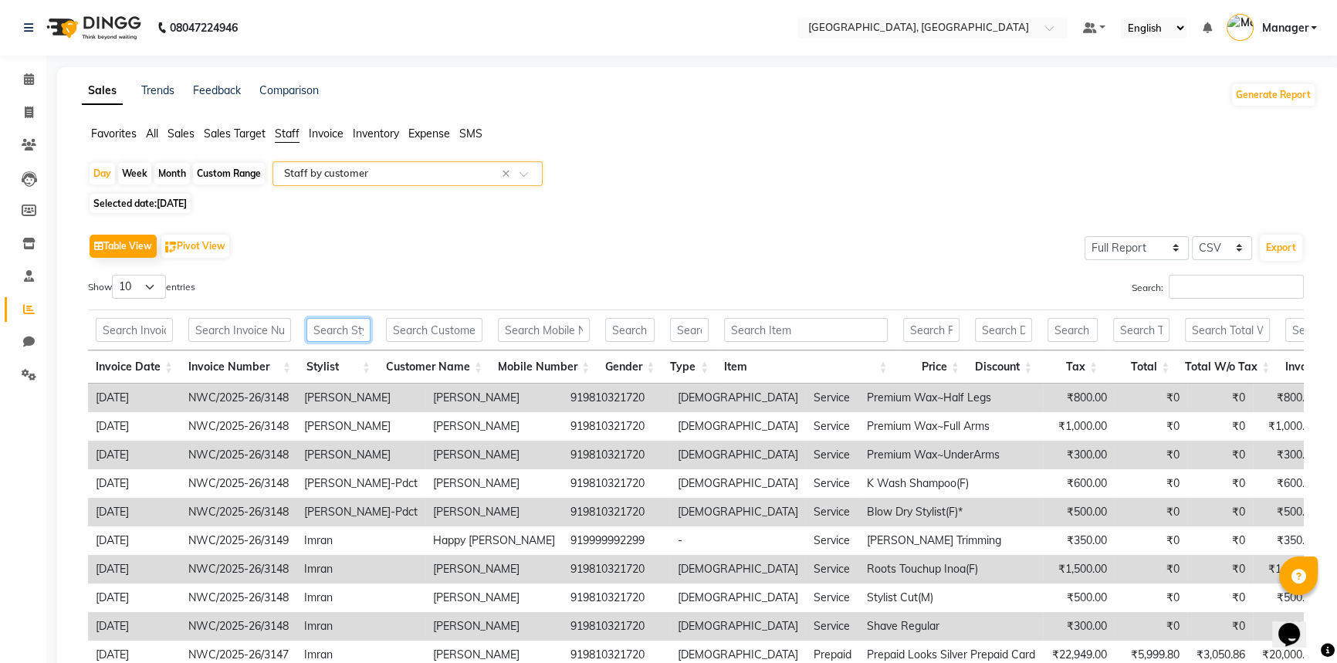
click at [318, 327] on input "text" at bounding box center [338, 330] width 64 height 24
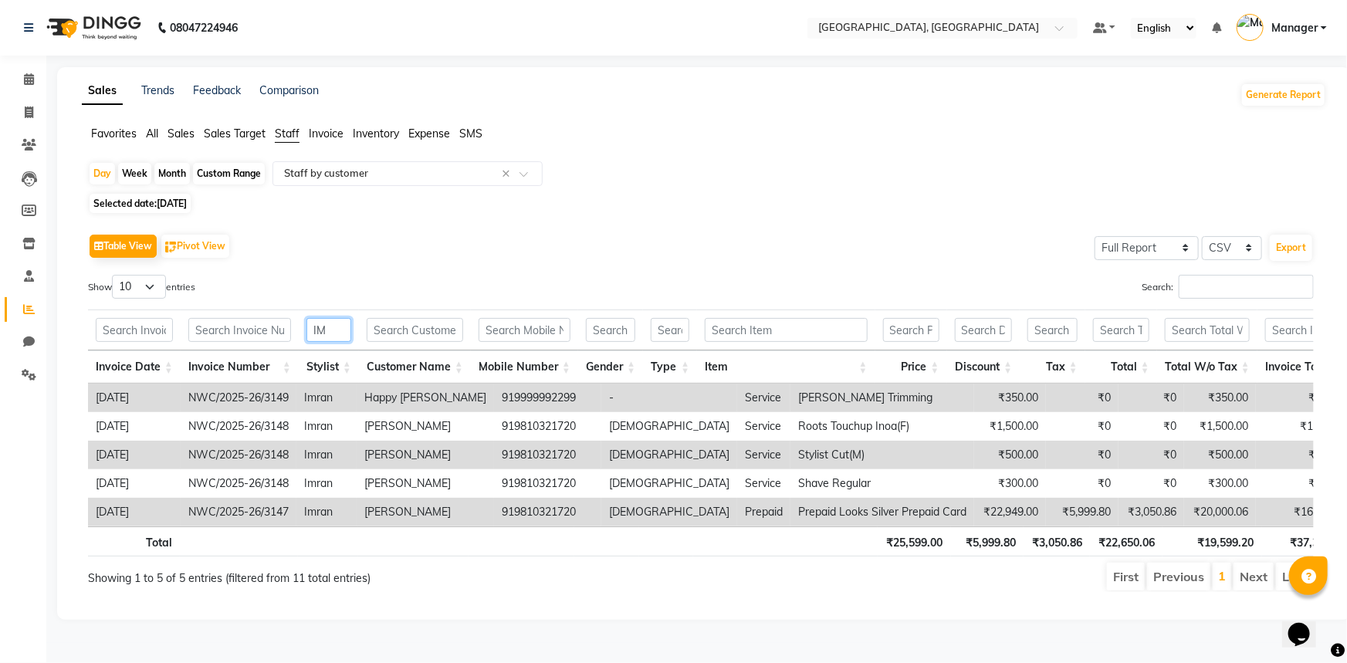
type input "IM"
click at [164, 208] on span "Selected date: [DATE]" at bounding box center [140, 203] width 101 height 19
select select "9"
select select "2025"
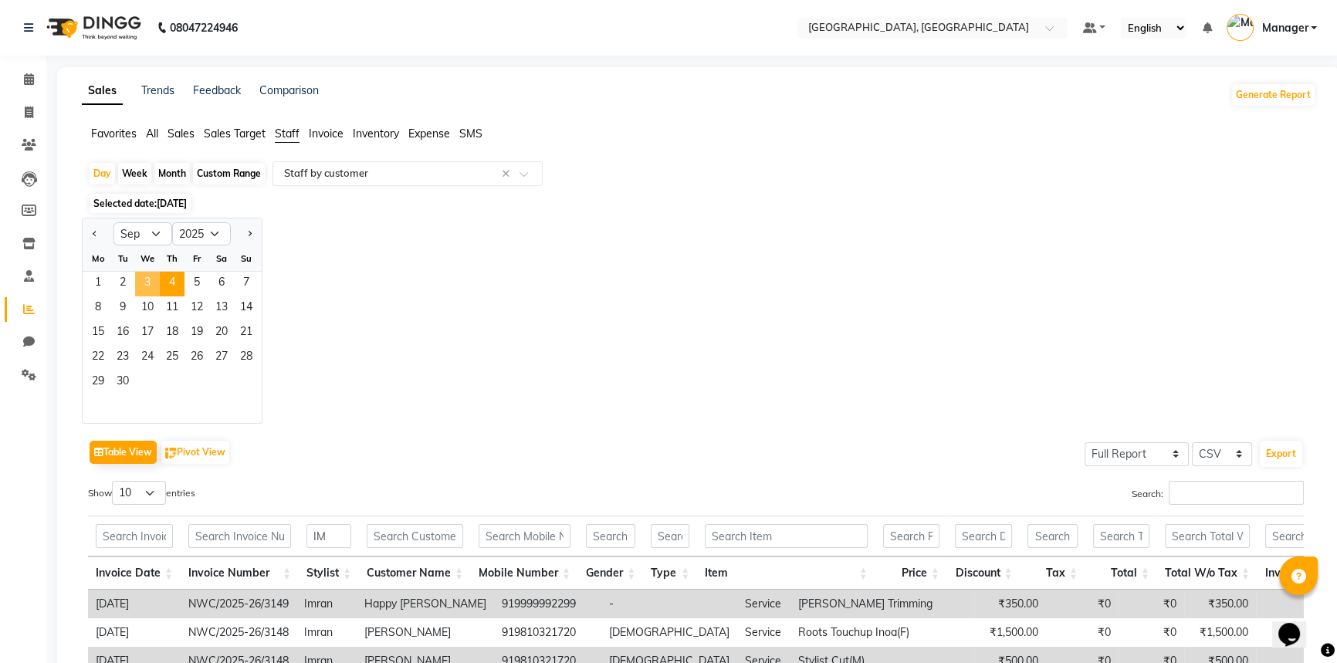
click at [145, 278] on span "3" at bounding box center [147, 284] width 25 height 25
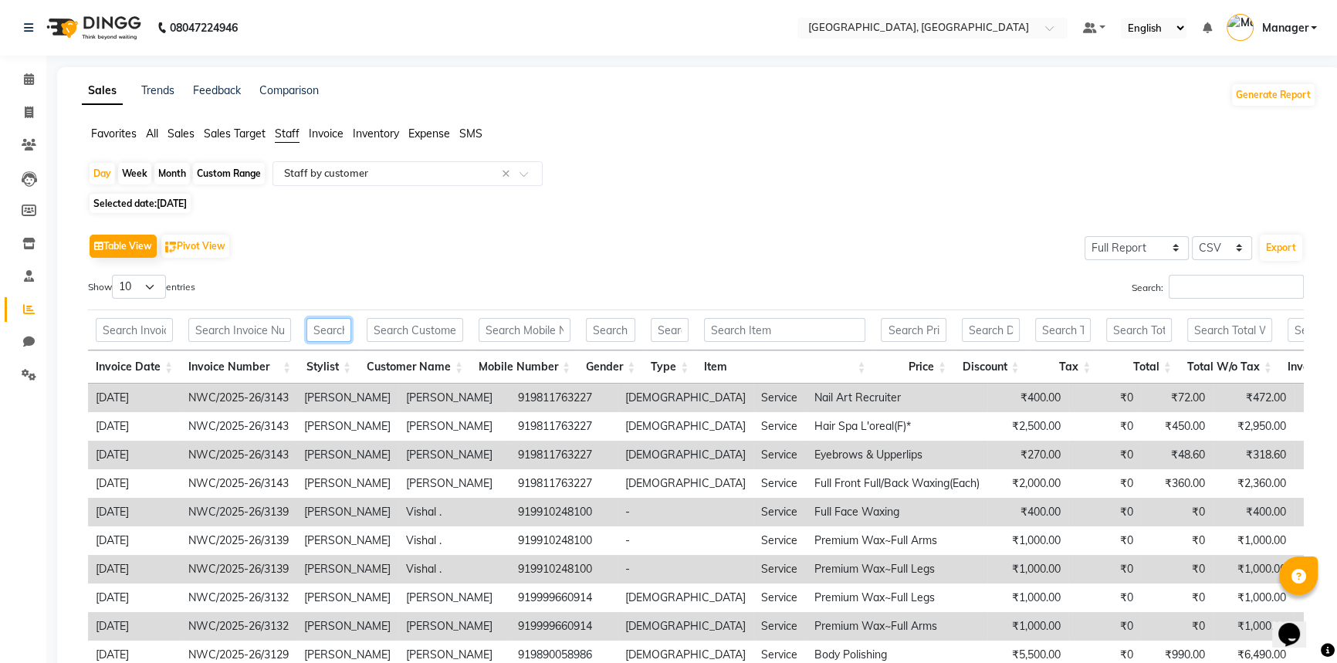
click at [319, 320] on input "text" at bounding box center [328, 330] width 45 height 24
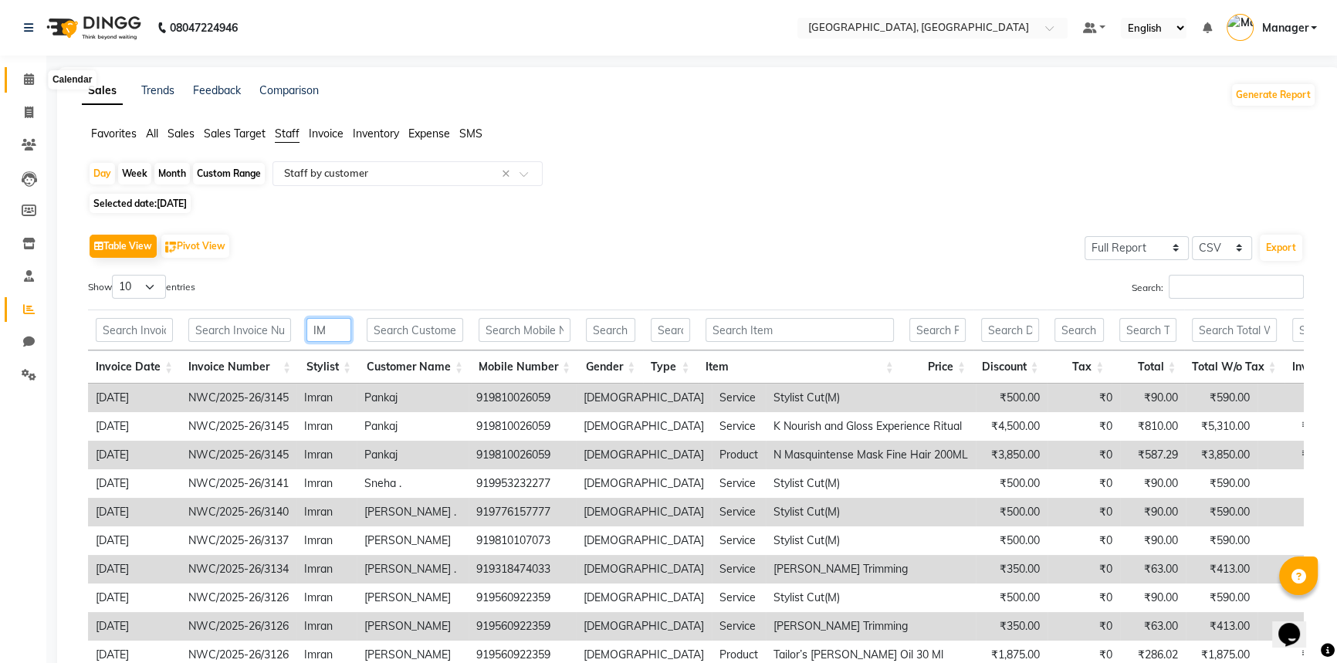
type input "IM"
click at [24, 77] on icon at bounding box center [29, 79] width 10 height 12
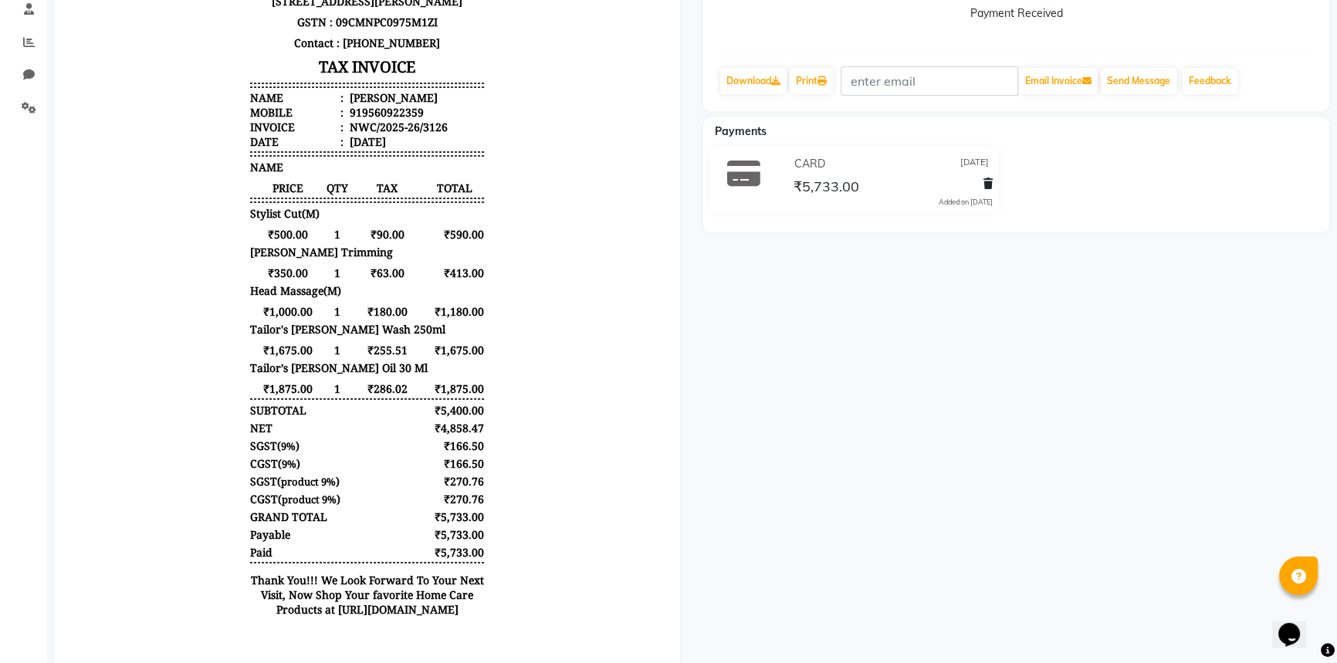
scroll to position [272, 0]
